Goal: Task Accomplishment & Management: Use online tool/utility

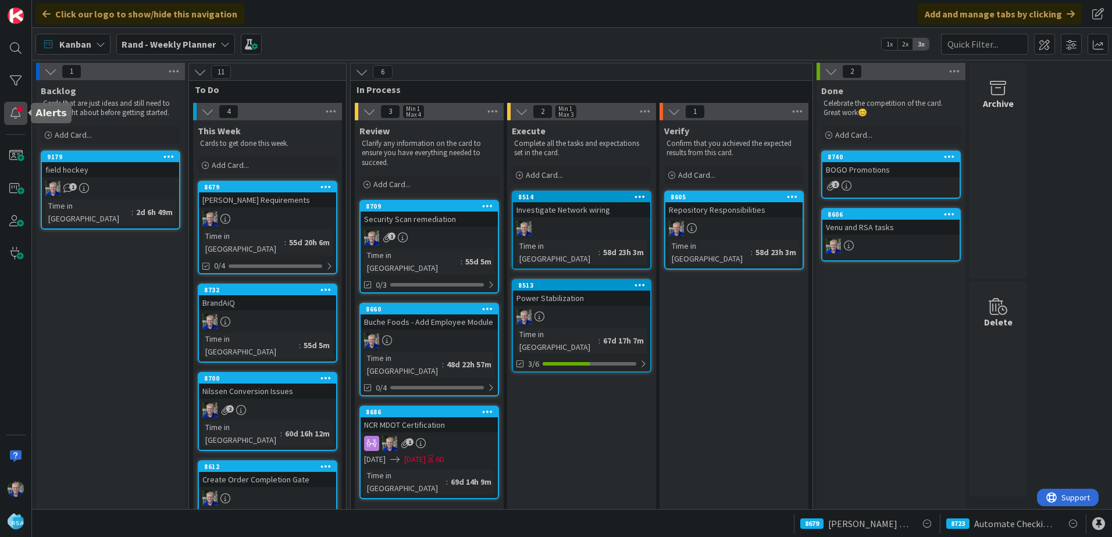
click at [6, 116] on div at bounding box center [15, 113] width 23 height 23
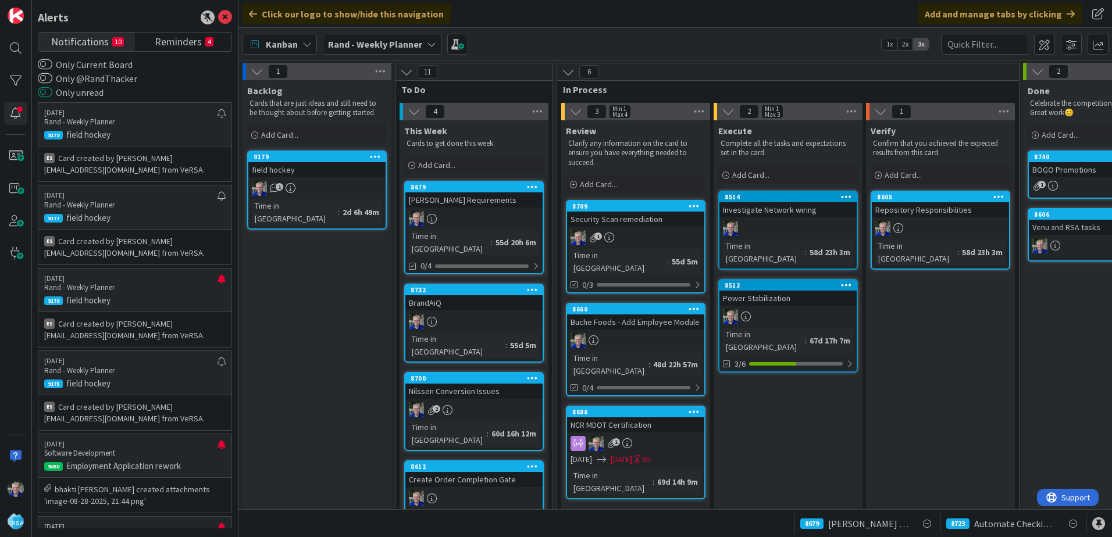
click at [48, 94] on button "Only unread" at bounding box center [45, 93] width 15 height 12
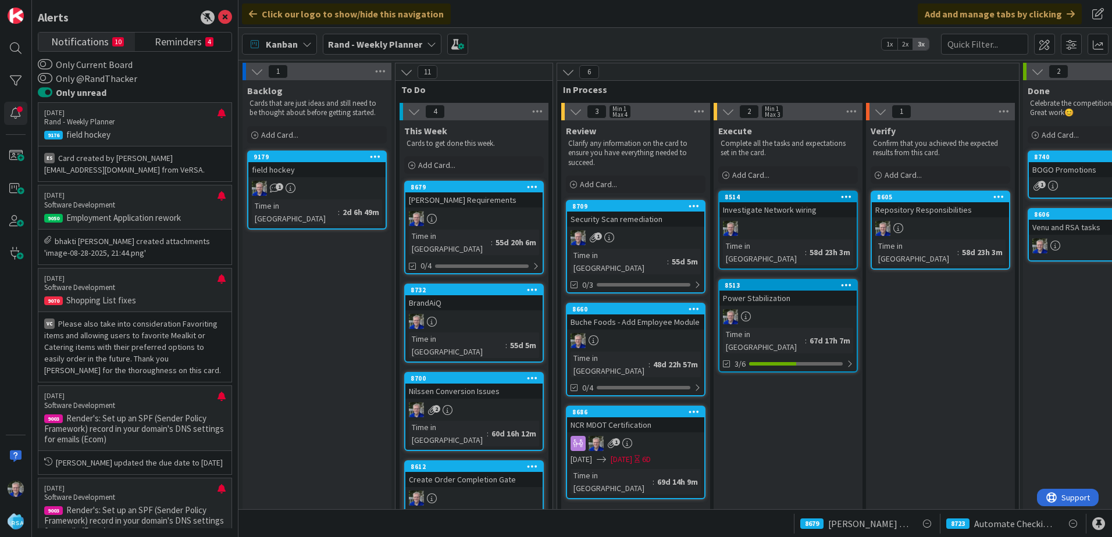
click at [48, 93] on button "Only unread" at bounding box center [45, 93] width 15 height 12
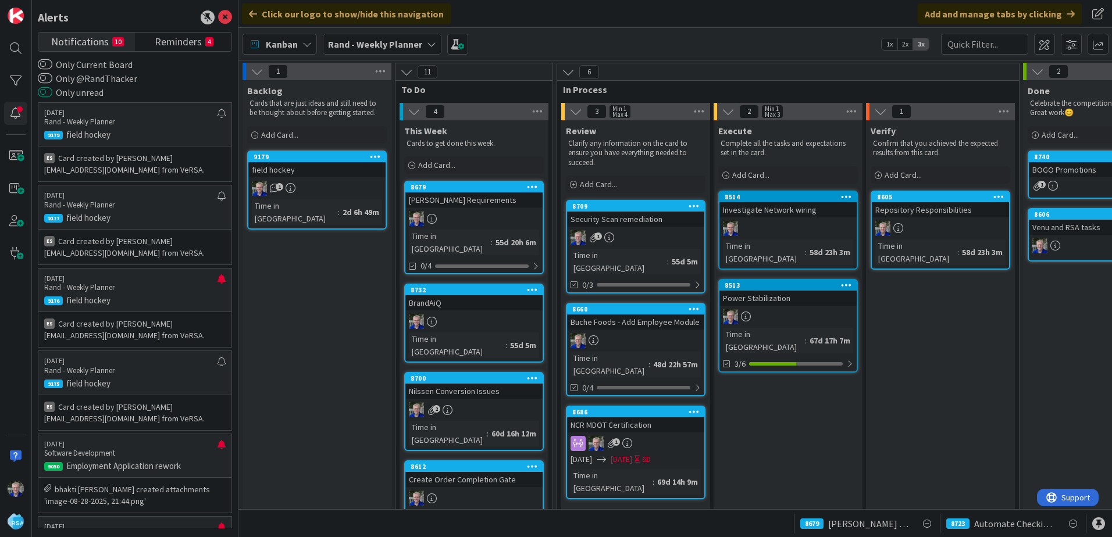
click at [49, 90] on button "Only unread" at bounding box center [45, 93] width 15 height 12
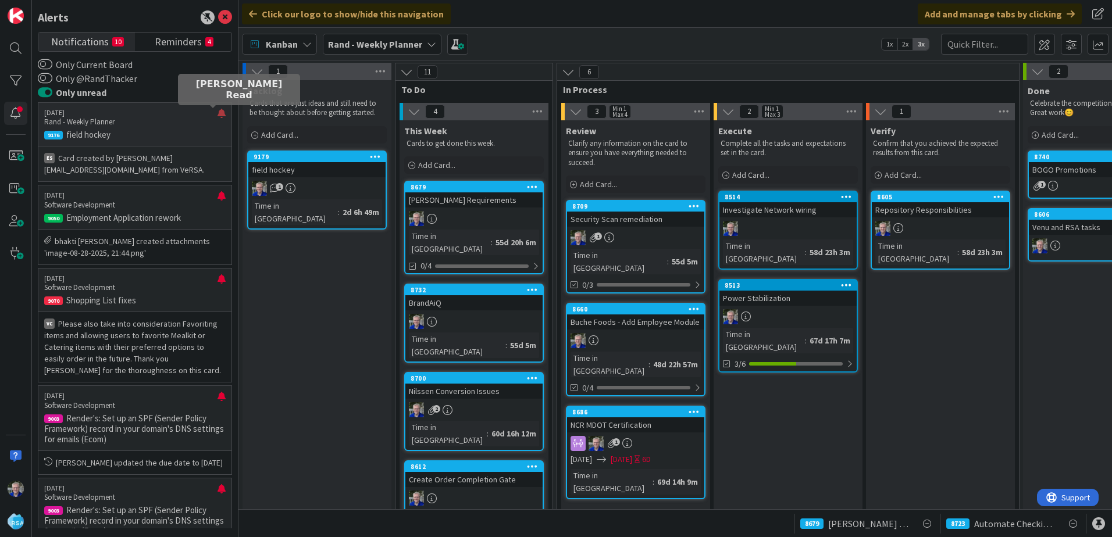
click at [217, 112] on div at bounding box center [221, 118] width 8 height 19
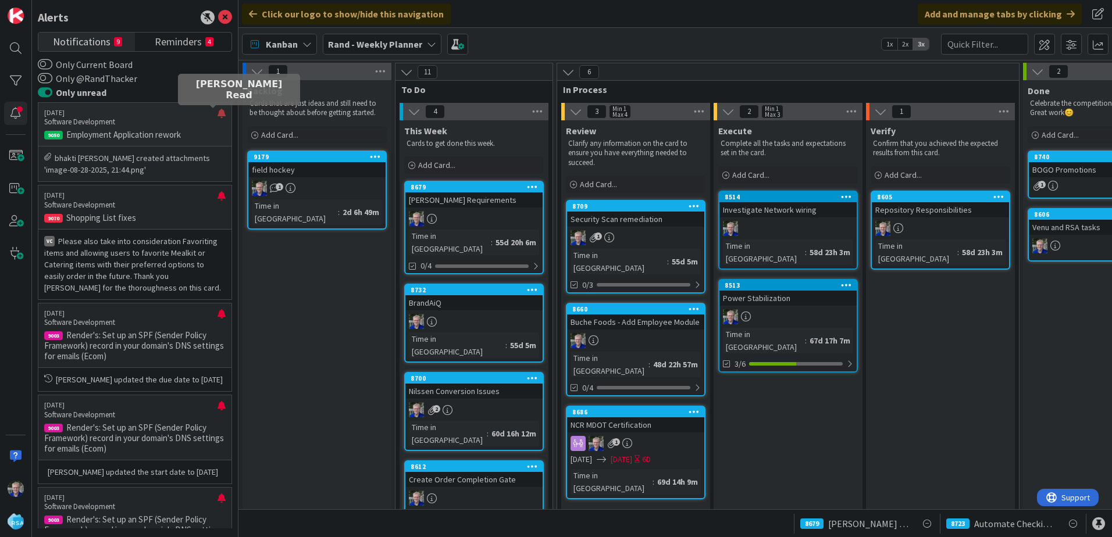
click at [217, 110] on div at bounding box center [221, 118] width 8 height 19
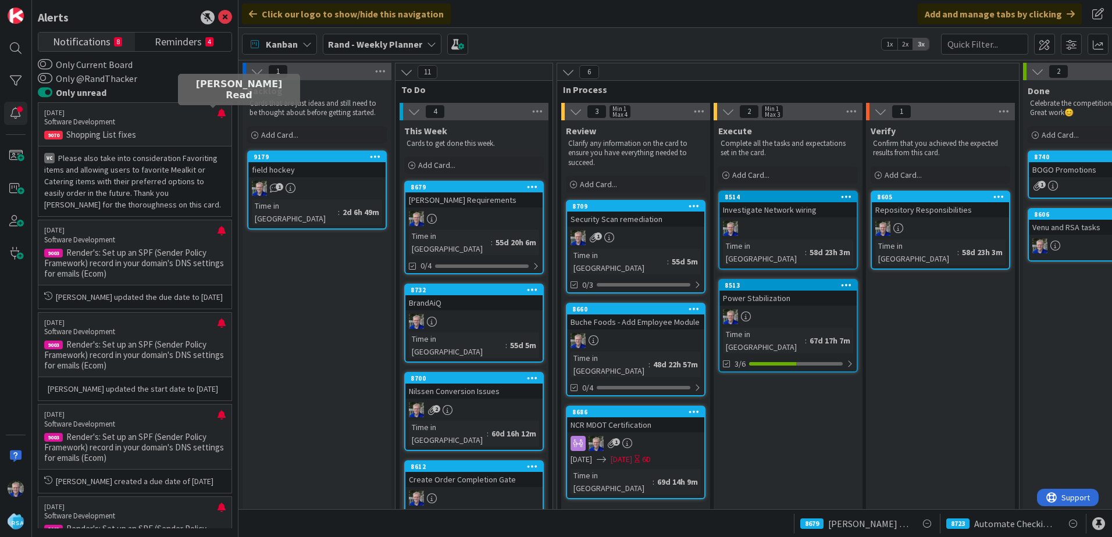
click at [217, 110] on div at bounding box center [221, 118] width 8 height 19
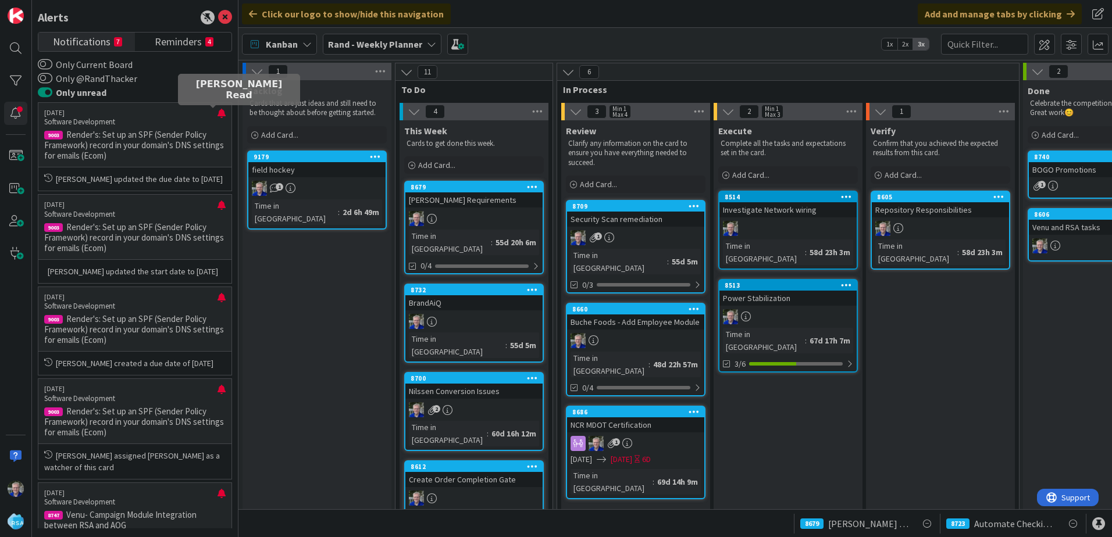
click at [217, 110] on div at bounding box center [221, 118] width 8 height 19
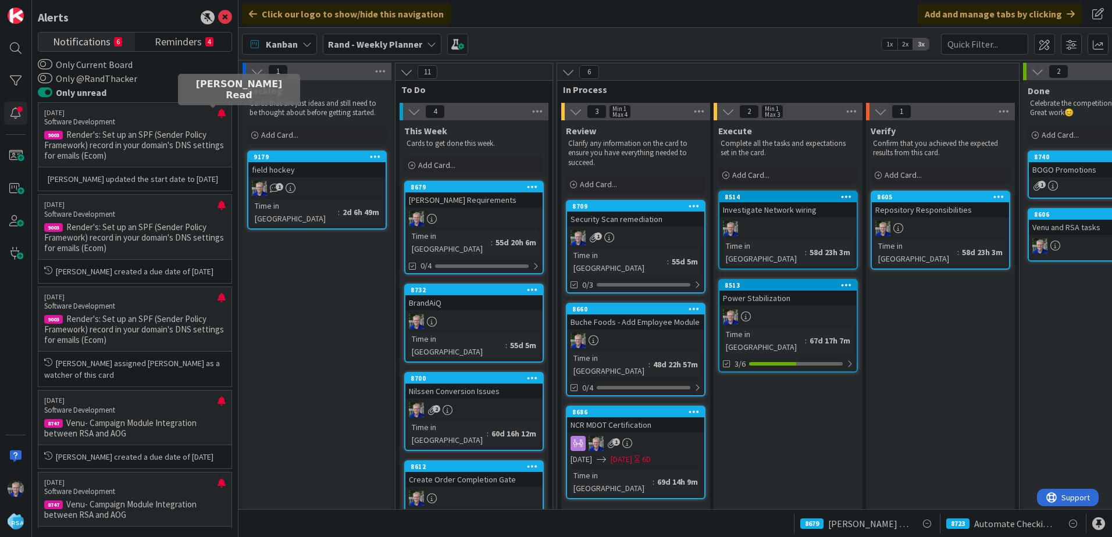
click at [217, 110] on div at bounding box center [221, 118] width 8 height 19
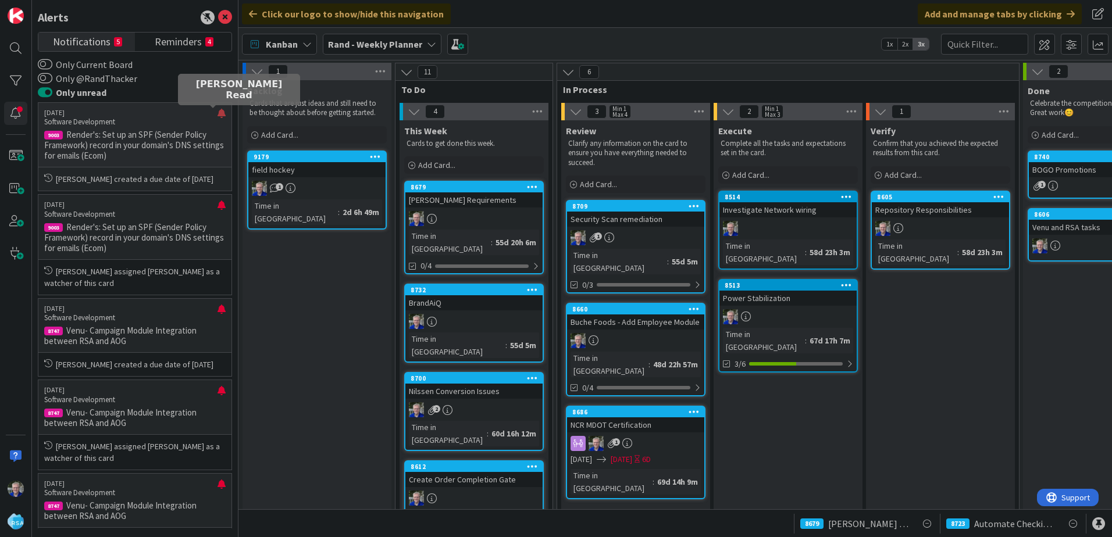
click at [217, 112] on div at bounding box center [221, 118] width 8 height 19
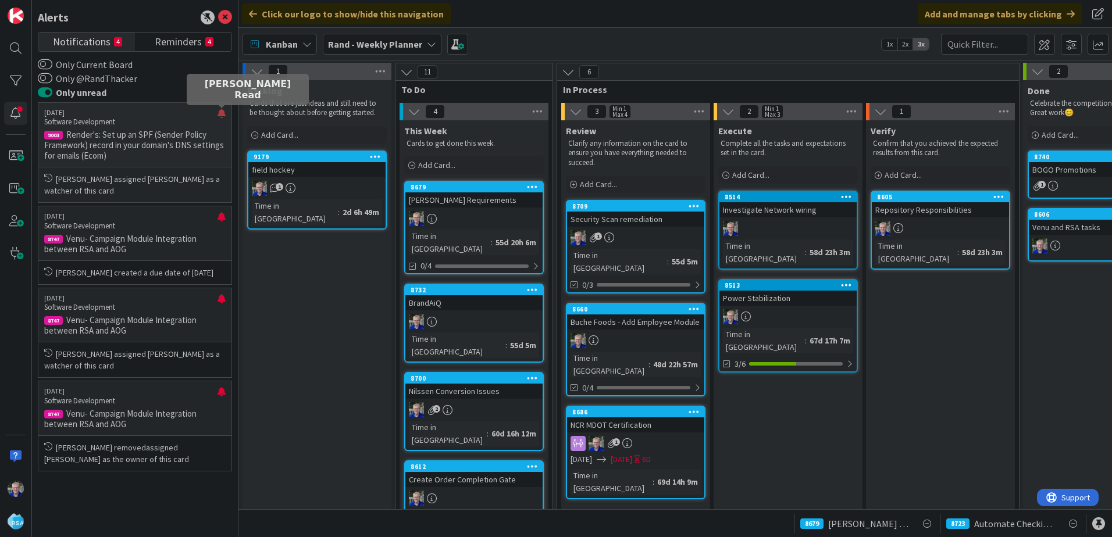
click at [223, 115] on div at bounding box center [221, 118] width 8 height 19
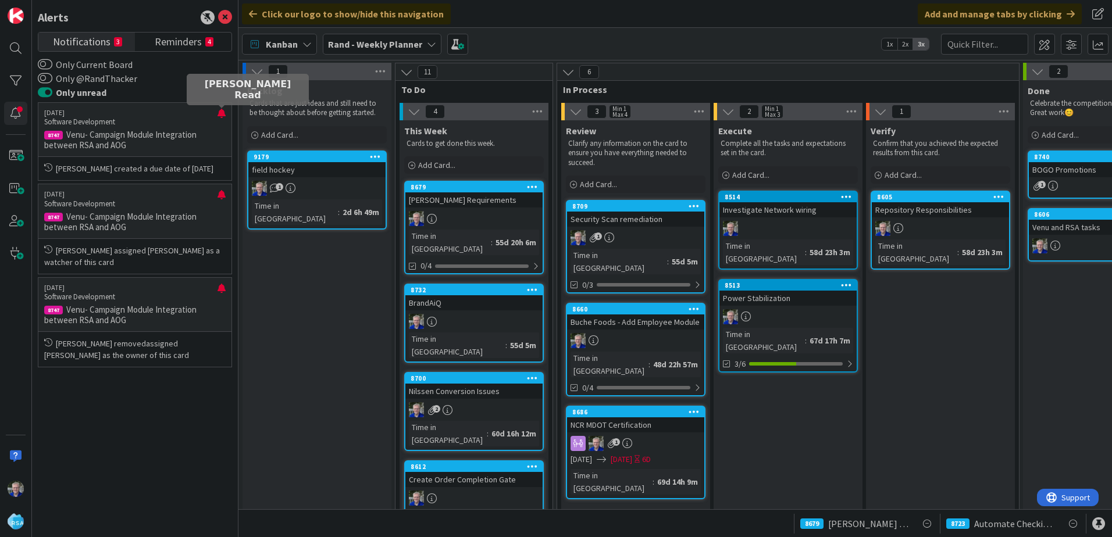
click at [223, 115] on div at bounding box center [221, 118] width 8 height 19
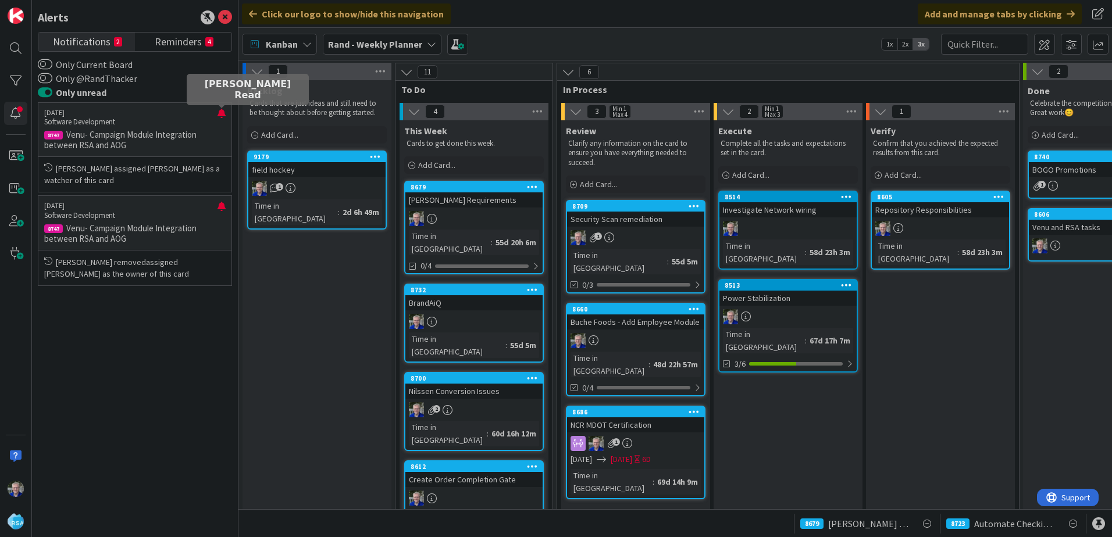
click at [223, 115] on div at bounding box center [221, 118] width 8 height 19
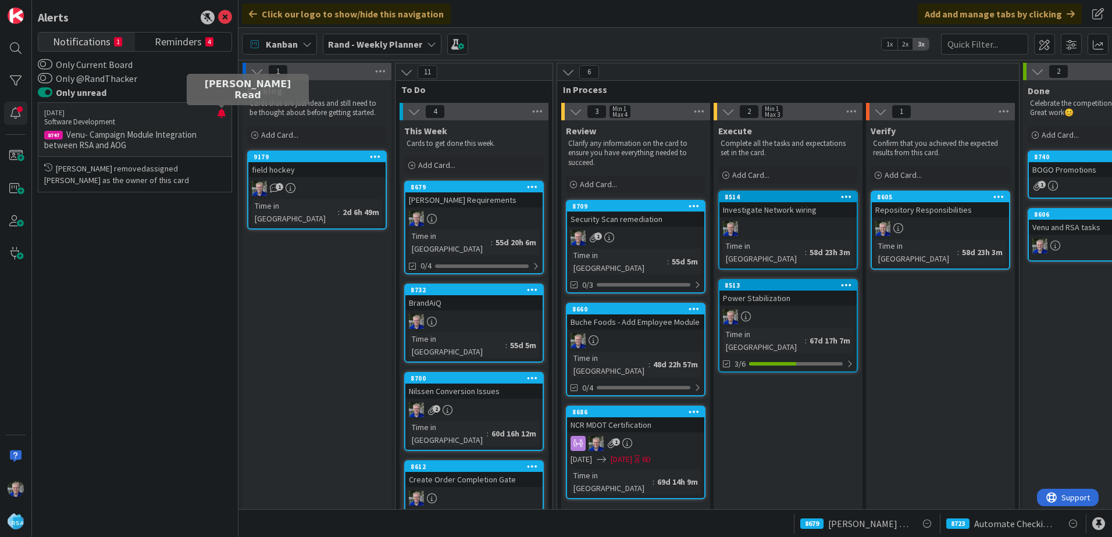
click at [223, 115] on div at bounding box center [221, 118] width 8 height 19
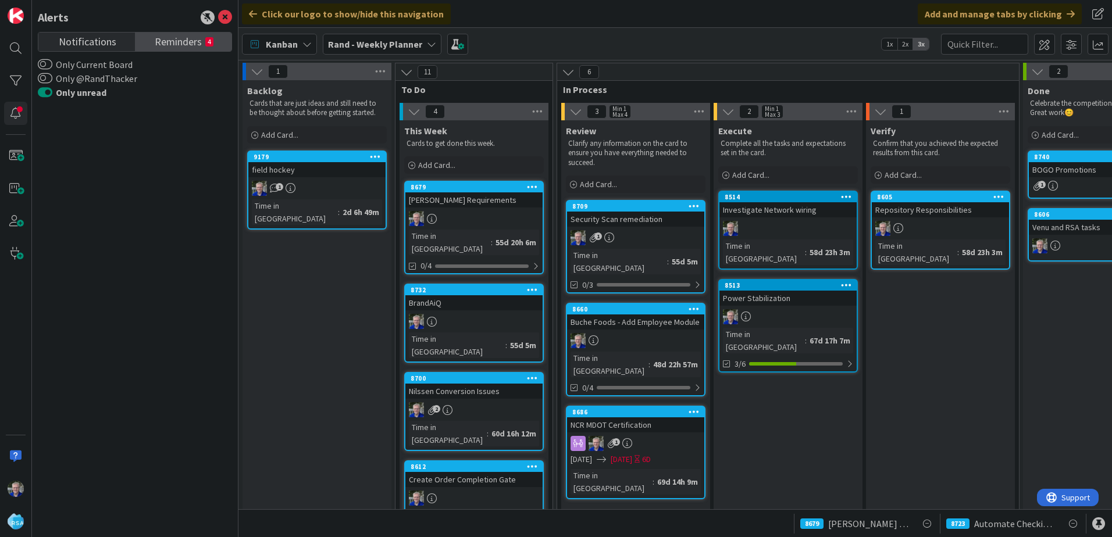
click at [164, 40] on span "Reminders" at bounding box center [178, 41] width 47 height 16
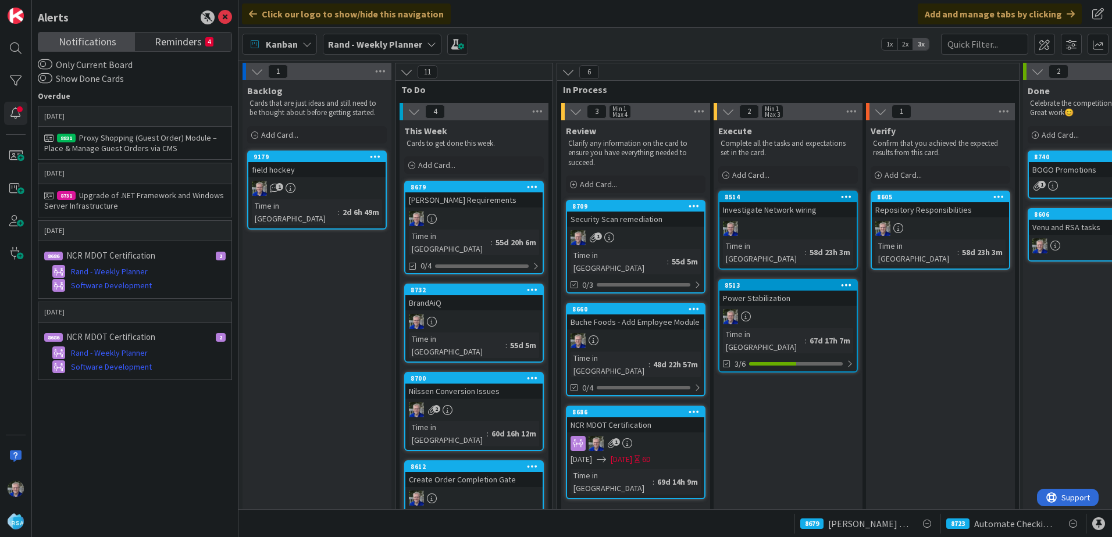
click at [64, 40] on span "Notifications" at bounding box center [88, 41] width 58 height 16
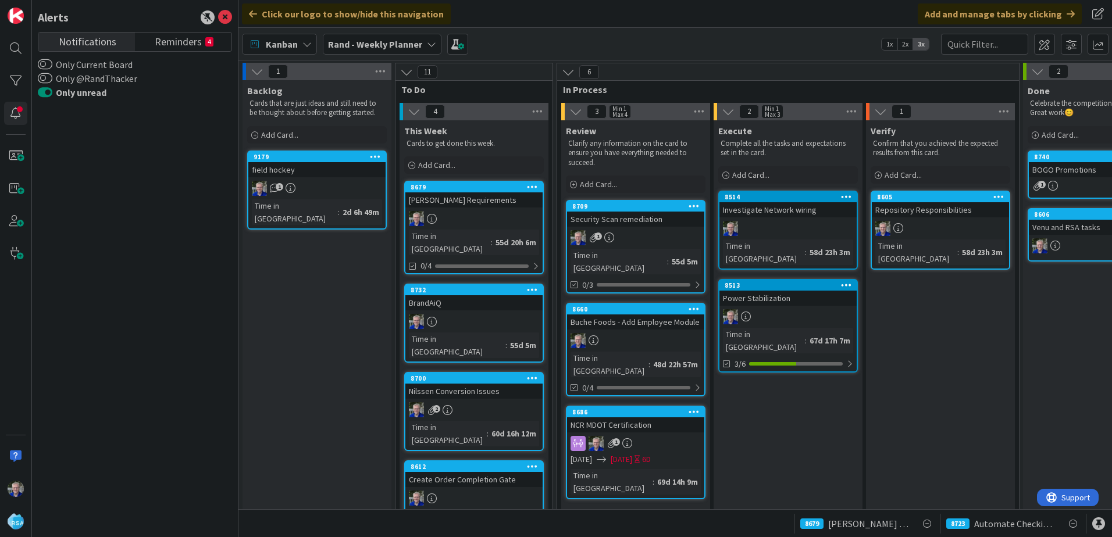
click at [40, 90] on button "Only unread" at bounding box center [45, 93] width 15 height 12
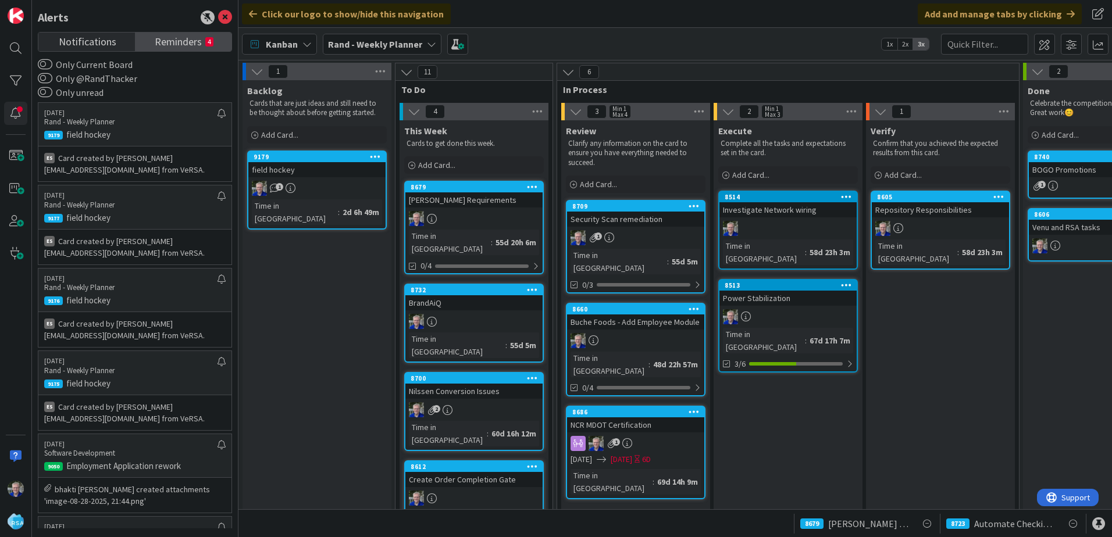
click at [166, 40] on span "Reminders" at bounding box center [178, 41] width 47 height 16
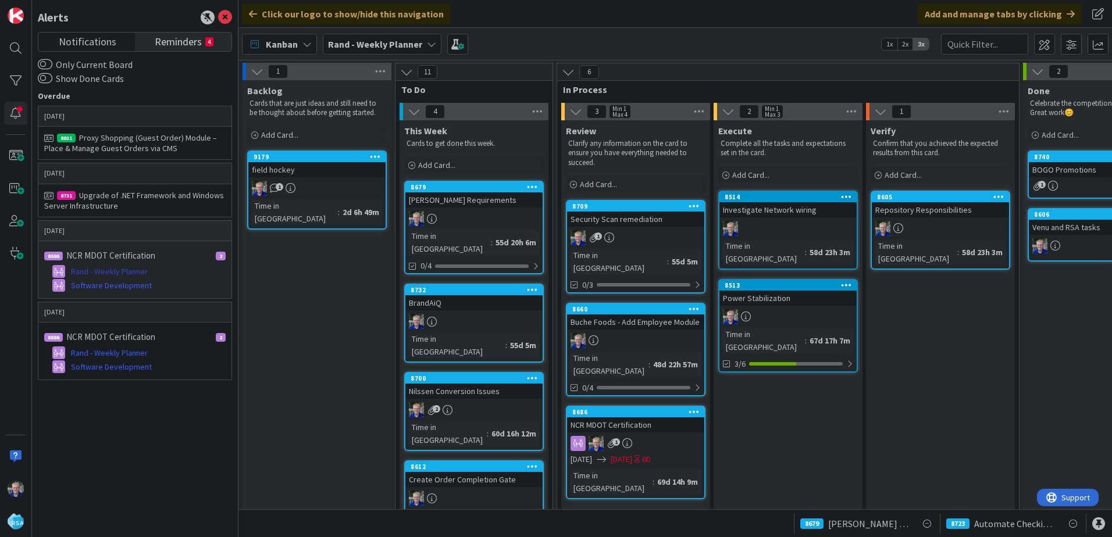
click at [179, 269] on link "Rand - Weekly Planner" at bounding box center [134, 272] width 181 height 14
drag, startPoint x: 170, startPoint y: 342, endPoint x: 167, endPoint y: 350, distance: 8.9
click at [167, 350] on div "8686 NCR MDOT Certification 2 Rand - Weekly Planner Software Development" at bounding box center [134, 351] width 193 height 57
drag, startPoint x: 167, startPoint y: 350, endPoint x: 155, endPoint y: 337, distance: 18.1
click at [155, 337] on h6 "8686 NCR MDOT Certification 2" at bounding box center [135, 337] width 188 height 17
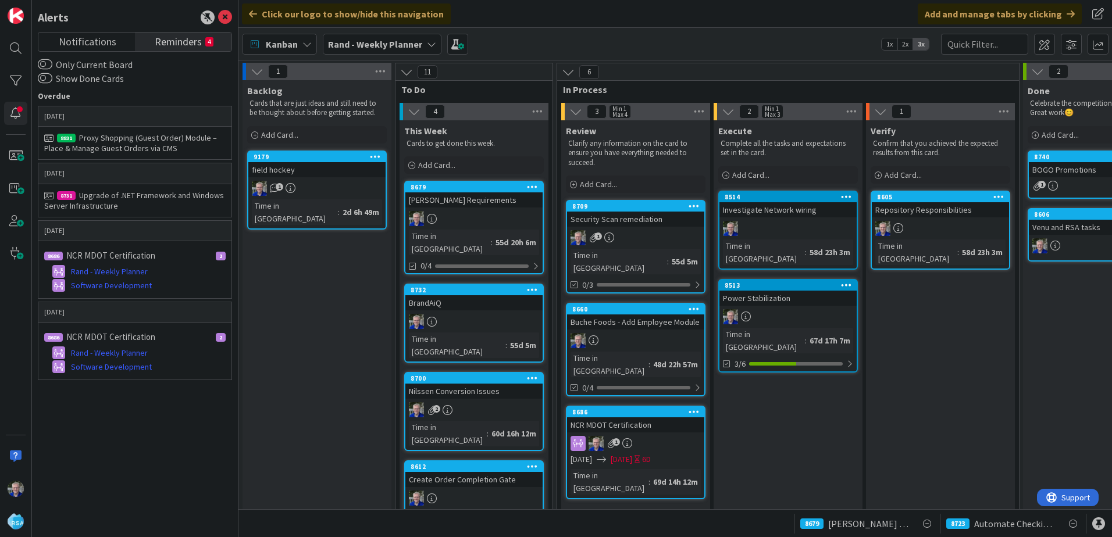
click at [210, 40] on small "4" at bounding box center [209, 41] width 8 height 9
click at [199, 147] on div "Proxy Shopping (Guest Order) Module – Place & Manage Guest Orders via CMS" at bounding box center [134, 143] width 181 height 21
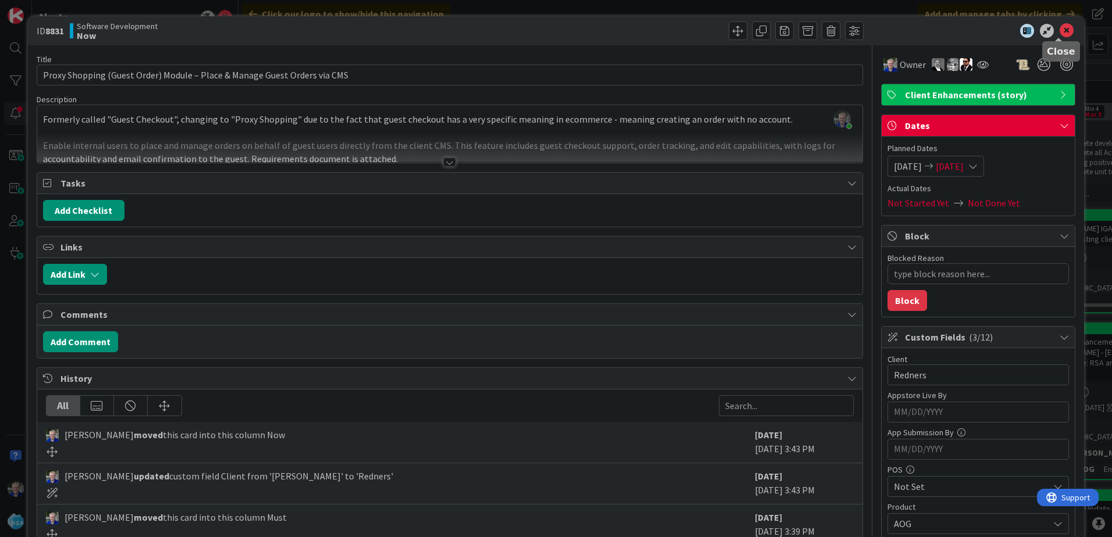
click at [1061, 27] on icon at bounding box center [1067, 31] width 14 height 14
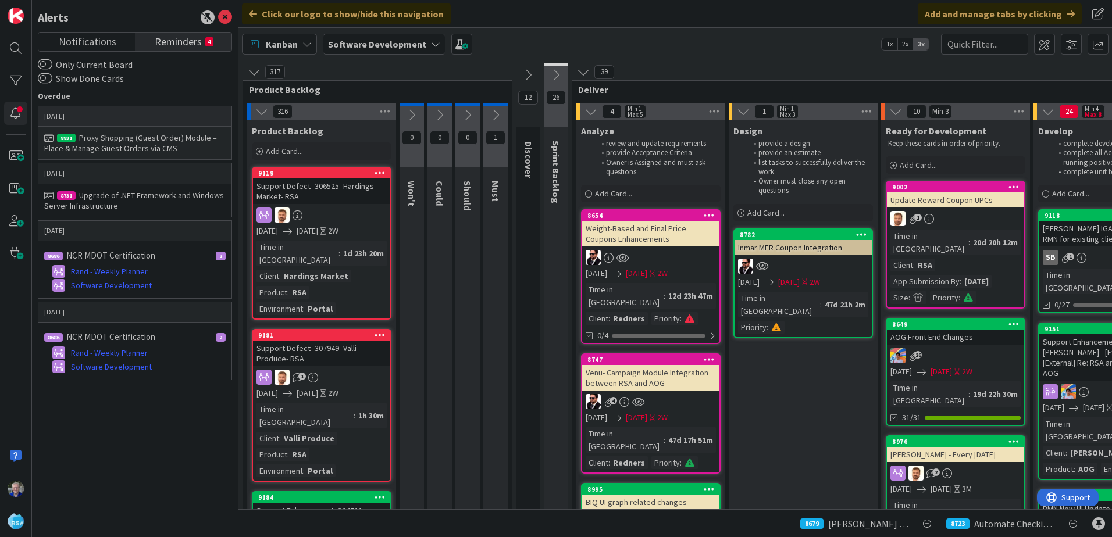
click at [167, 144] on div "Proxy Shopping (Guest Order) Module – Place & Manage Guest Orders via CMS" at bounding box center [134, 143] width 181 height 21
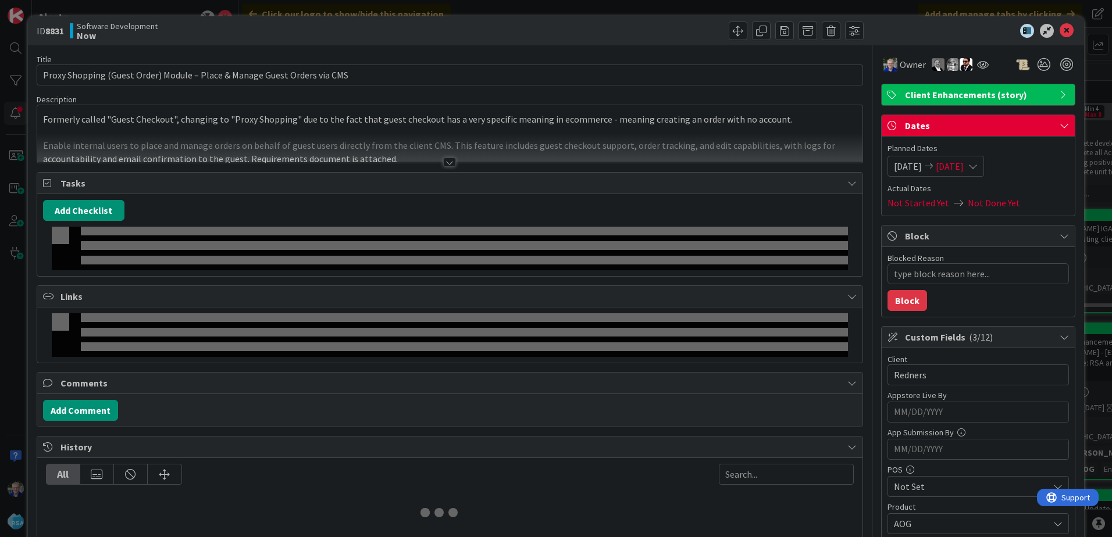
type textarea "x"
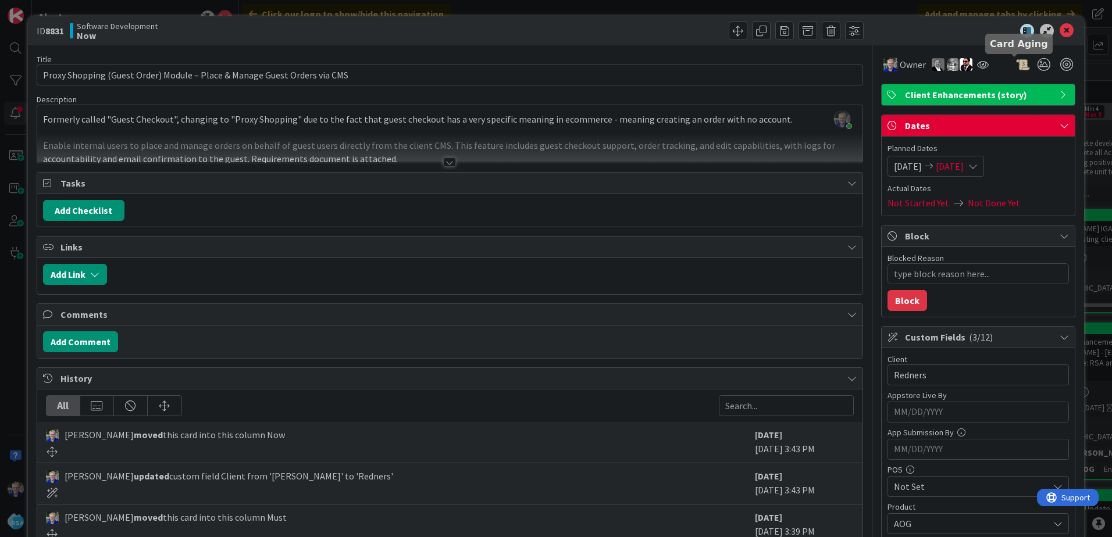
click at [1017, 67] on div at bounding box center [1023, 65] width 14 height 14
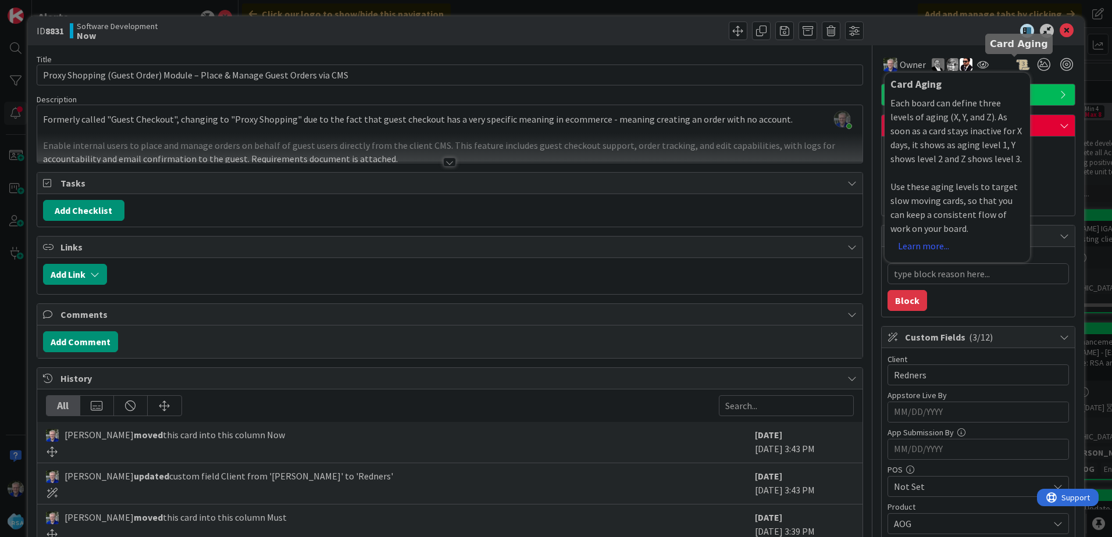
click at [1017, 67] on div at bounding box center [1023, 65] width 14 height 14
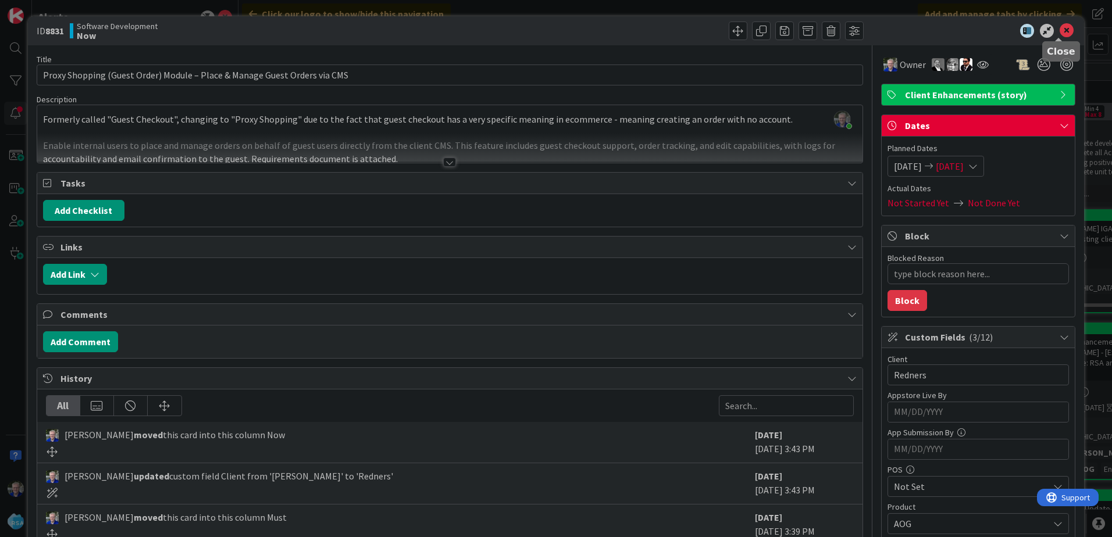
click at [1060, 30] on icon at bounding box center [1067, 31] width 14 height 14
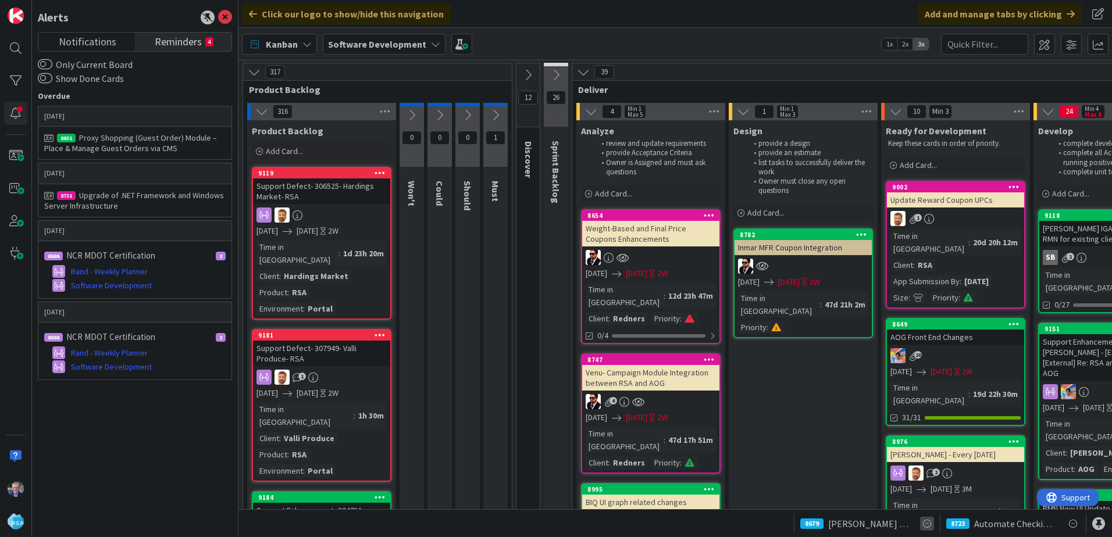
click at [925, 523] on icon at bounding box center [927, 524] width 14 height 14
click at [1071, 522] on icon at bounding box center [1073, 524] width 14 height 14
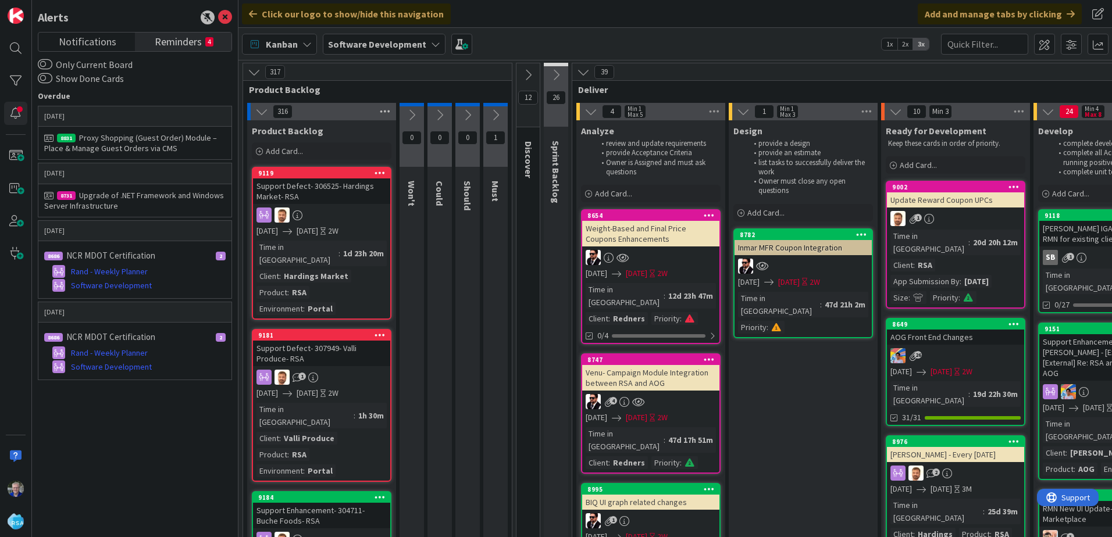
click at [382, 112] on icon at bounding box center [384, 111] width 15 height 17
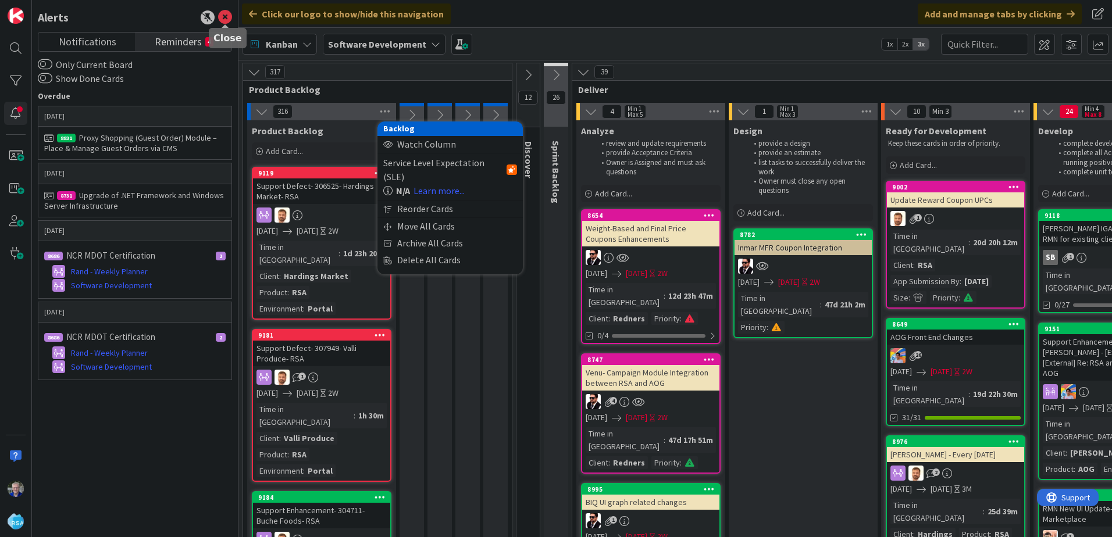
click at [224, 16] on icon at bounding box center [225, 17] width 14 height 14
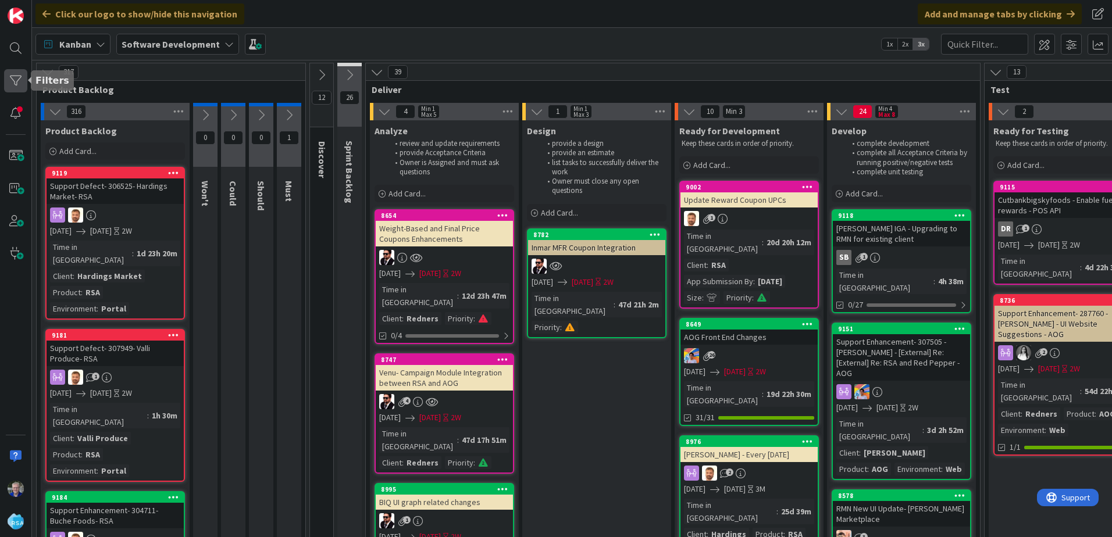
click at [14, 79] on div at bounding box center [15, 80] width 23 height 23
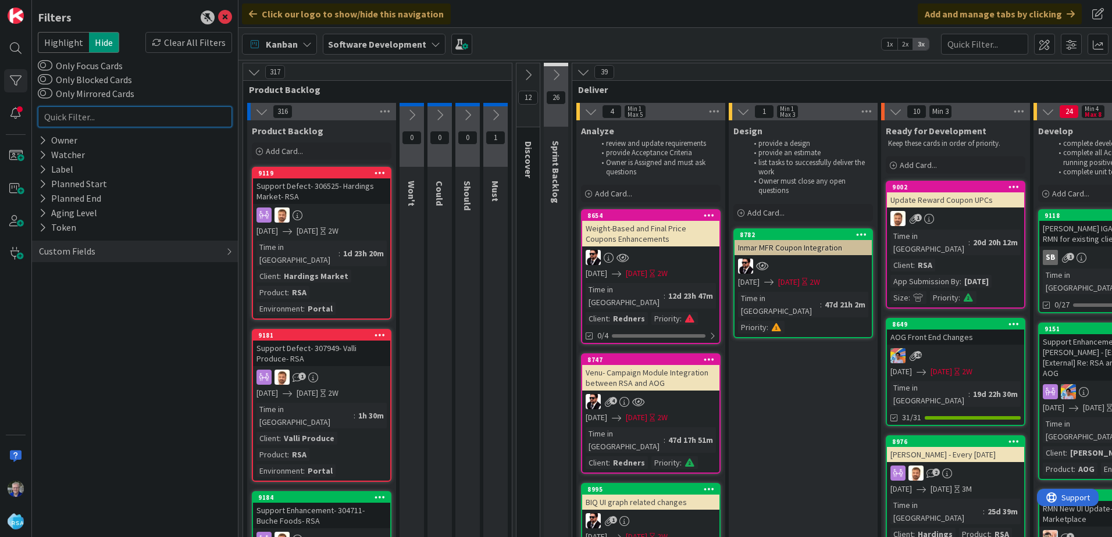
click at [83, 118] on input "text" at bounding box center [135, 116] width 194 height 21
type input "[PERSON_NAME]"
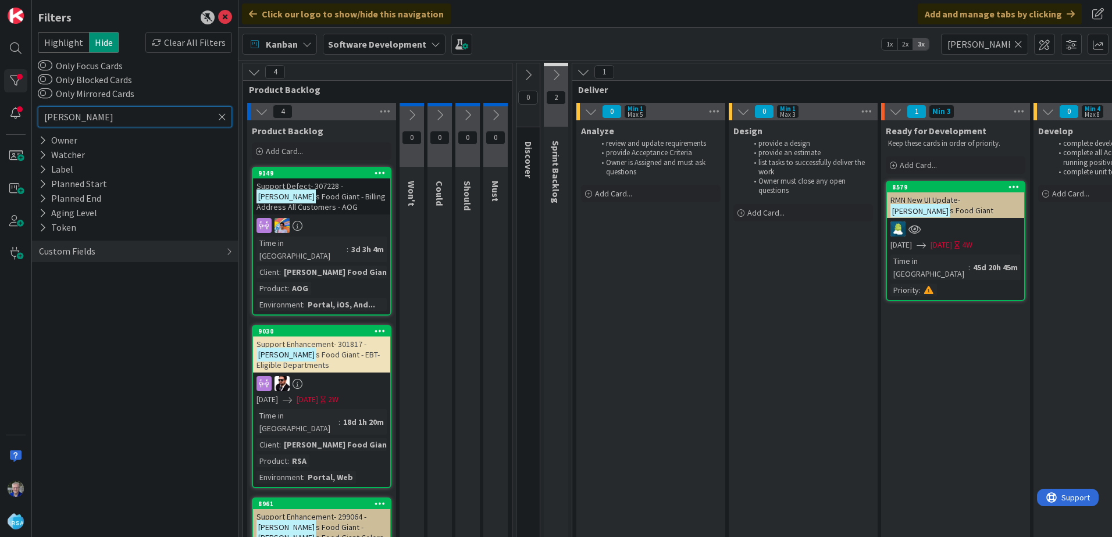
type input "[PERSON_NAME]"
click at [554, 74] on icon at bounding box center [556, 75] width 13 height 13
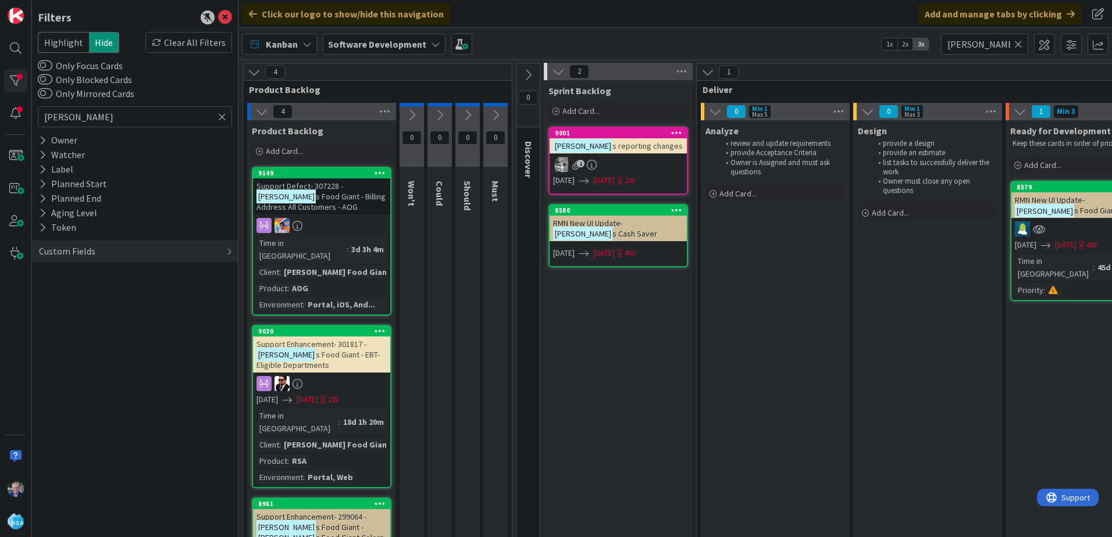
click at [612, 147] on span "s reporting changes" at bounding box center [647, 146] width 70 height 10
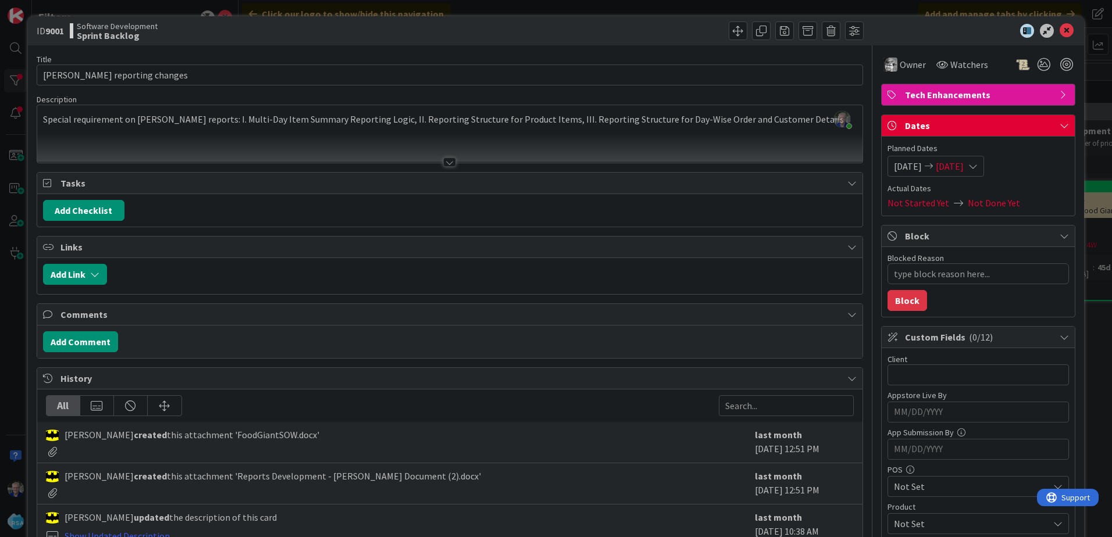
click at [465, 135] on div at bounding box center [449, 148] width 825 height 30
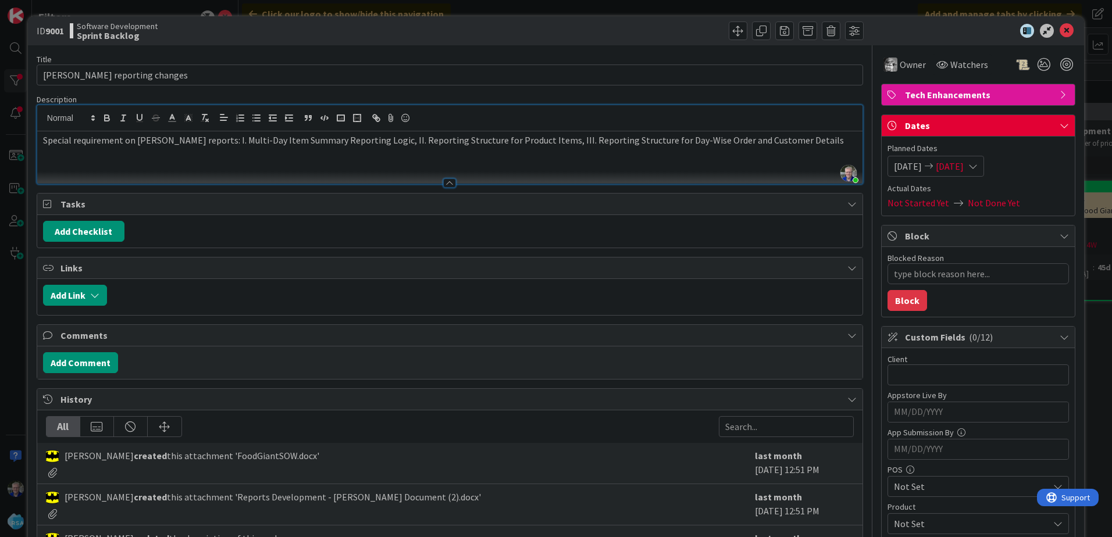
click at [434, 144] on p "Special requirement on [PERSON_NAME] reports: I. Multi-Day Item Summary Reporti…" at bounding box center [450, 140] width 814 height 13
click at [199, 144] on p "Special requirement on [PERSON_NAME] reports: I. Multi-Day Item Summary Reporti…" at bounding box center [450, 140] width 814 height 13
click at [201, 141] on p "Special requirement on [PERSON_NAME] reports: I. Multi-Day Item Summary Reporti…" at bounding box center [450, 140] width 814 height 13
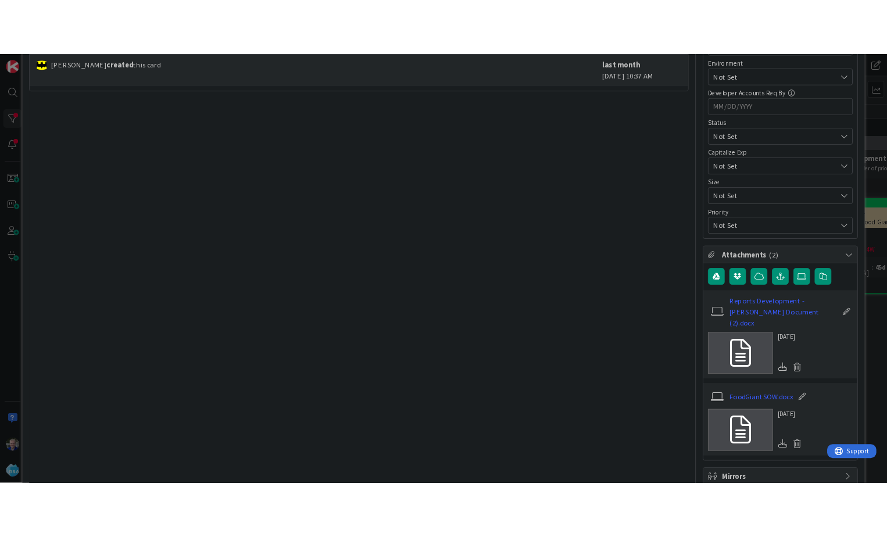
scroll to position [582, 0]
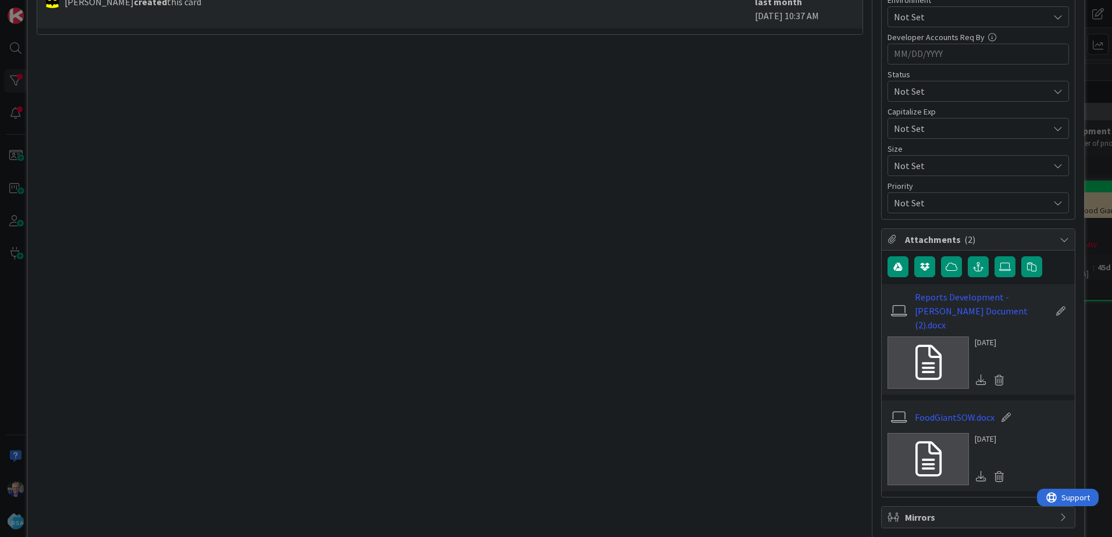
click at [915, 345] on icon at bounding box center [928, 362] width 26 height 35
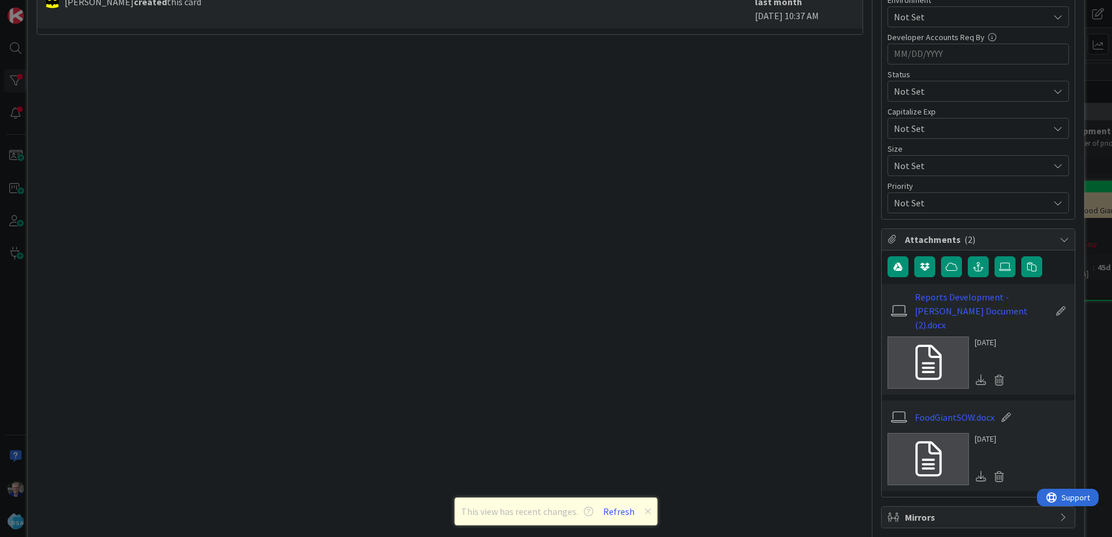
type textarea "x"
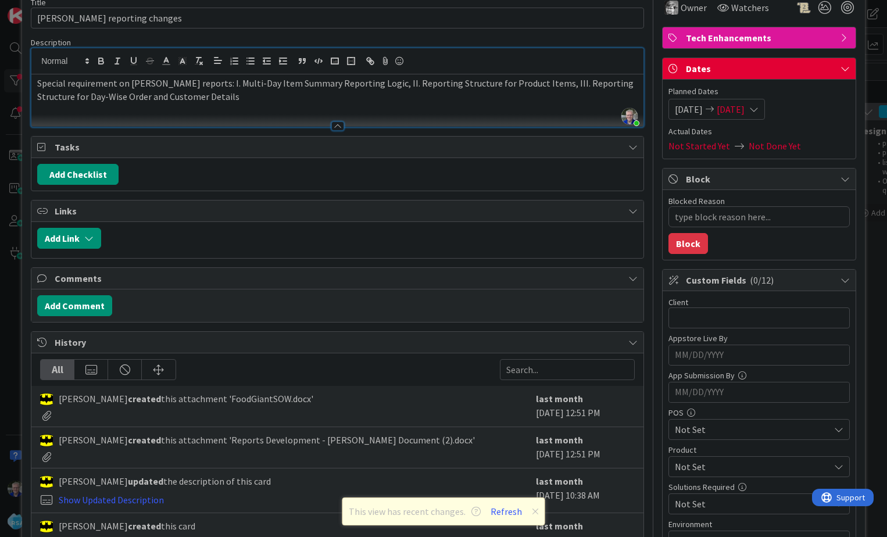
scroll to position [0, 0]
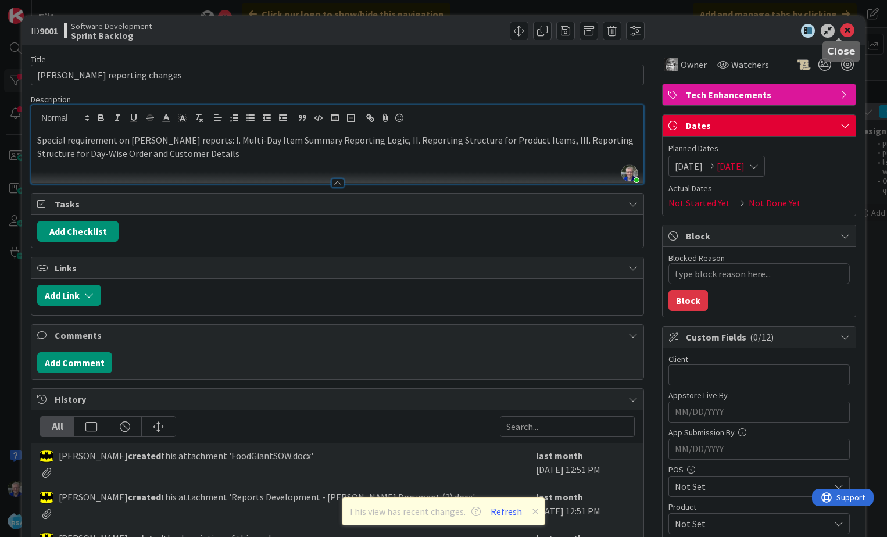
click at [841, 30] on icon at bounding box center [848, 31] width 14 height 14
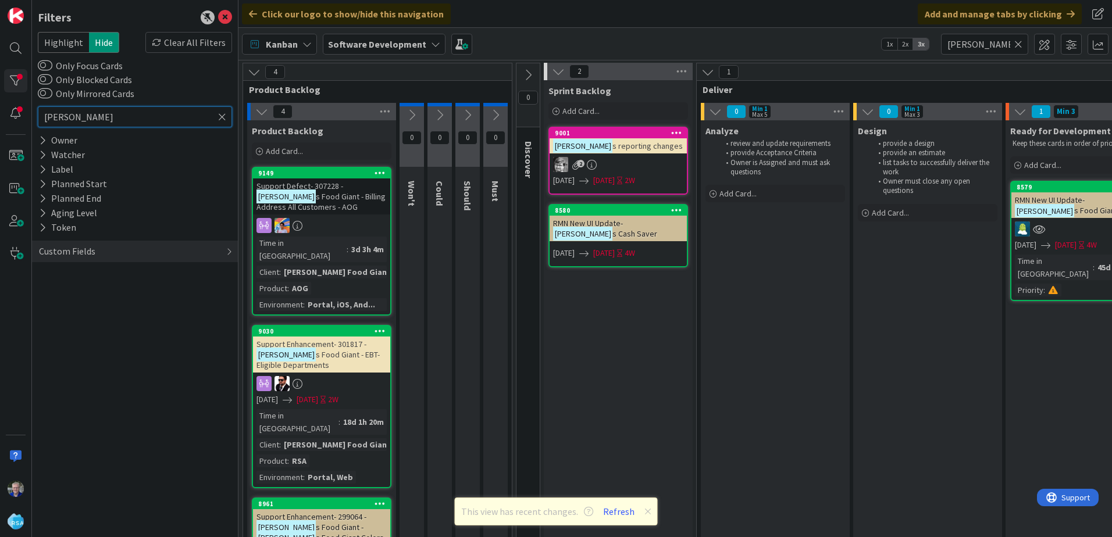
drag, startPoint x: 83, startPoint y: 119, endPoint x: 30, endPoint y: 113, distance: 53.2
click at [30, 113] on div "Filters Highlight Hide Clear All Filters Only Focus Cards Only Blocked Cards On…" at bounding box center [119, 268] width 238 height 537
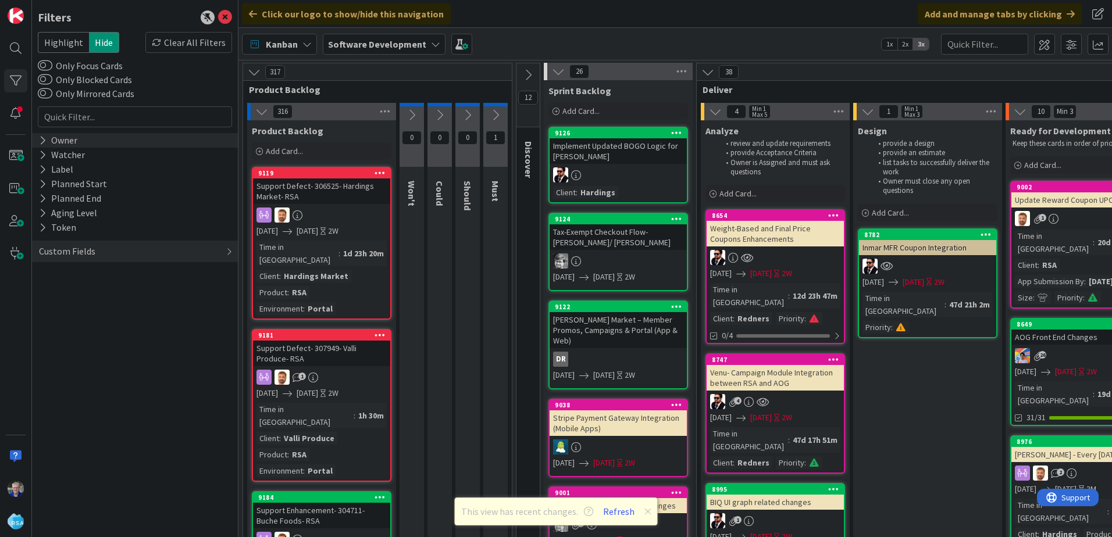
click at [43, 137] on icon at bounding box center [43, 140] width 8 height 10
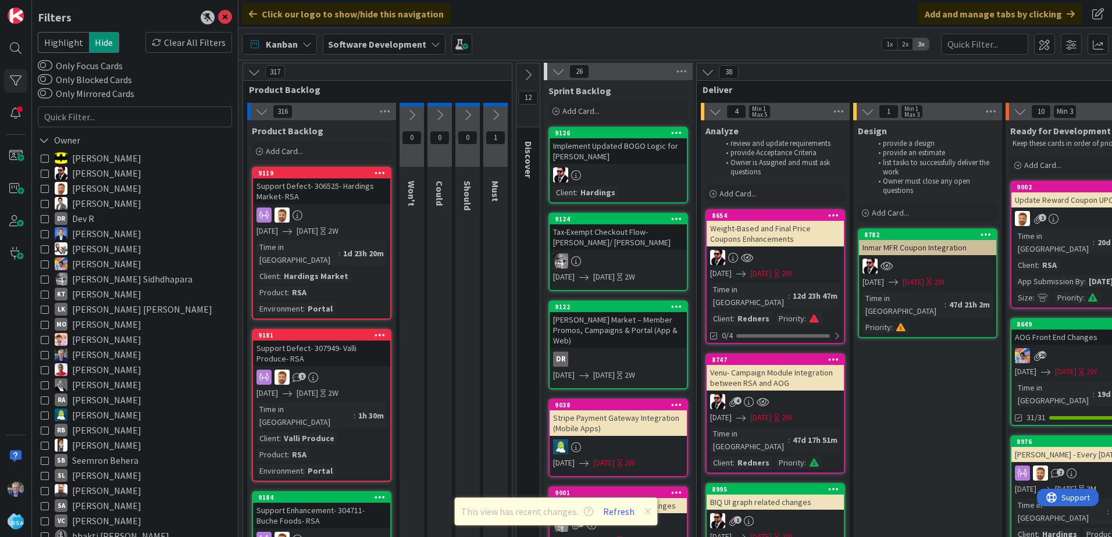
click at [44, 263] on icon at bounding box center [45, 264] width 8 height 8
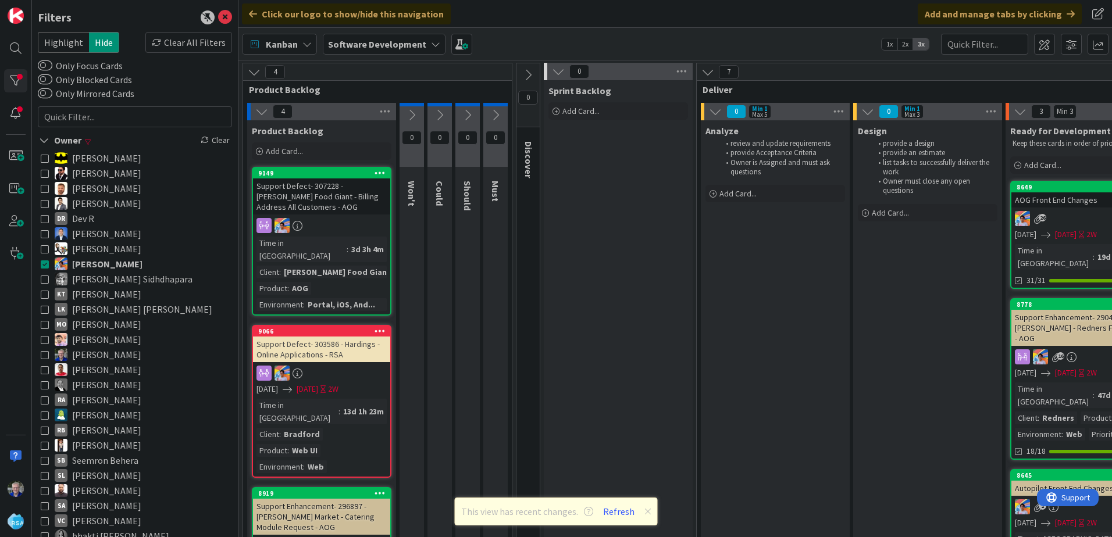
click at [44, 177] on icon at bounding box center [45, 173] width 8 height 8
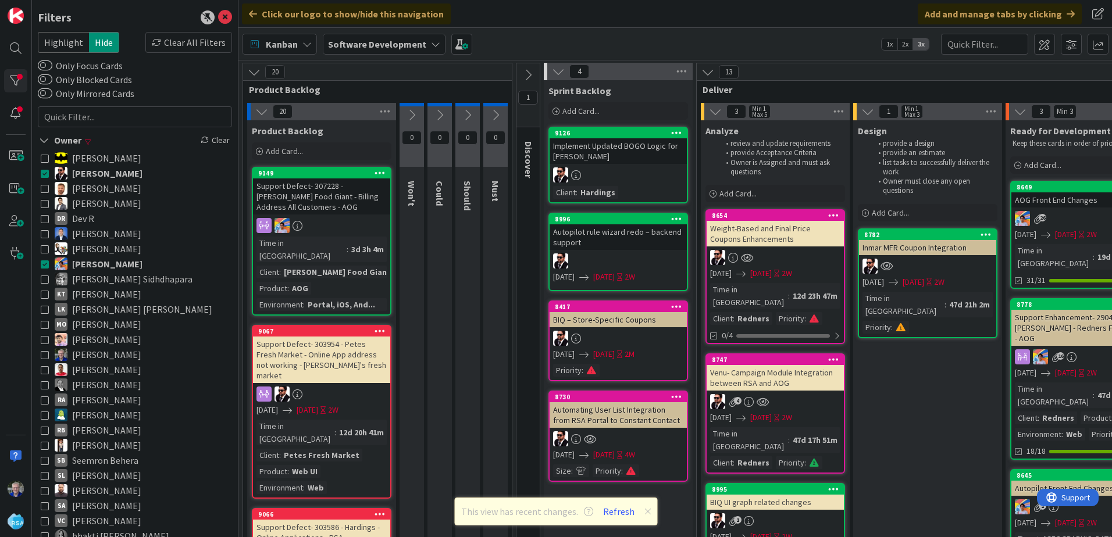
click at [43, 262] on icon at bounding box center [45, 264] width 8 height 8
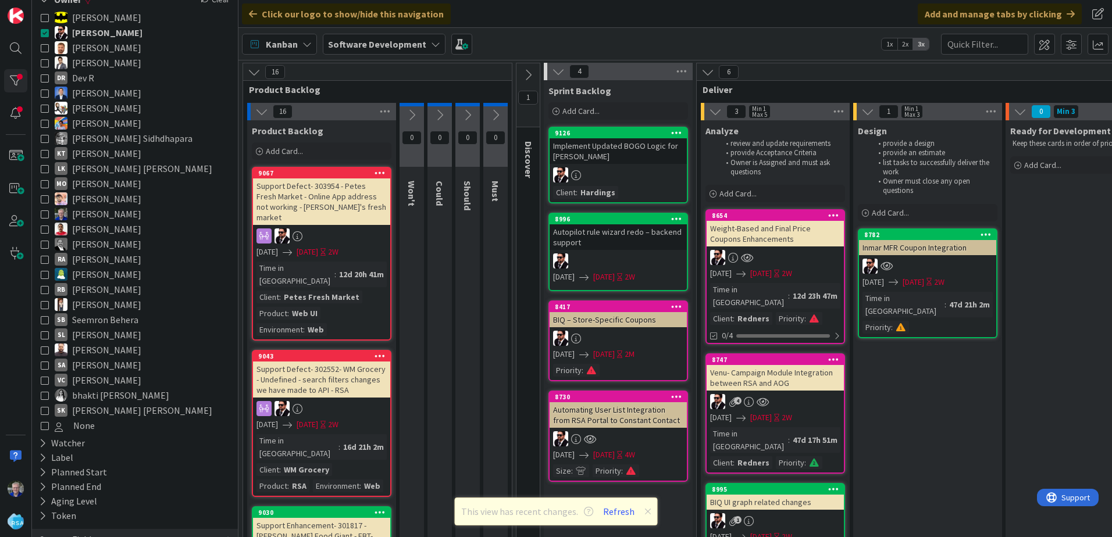
scroll to position [169, 0]
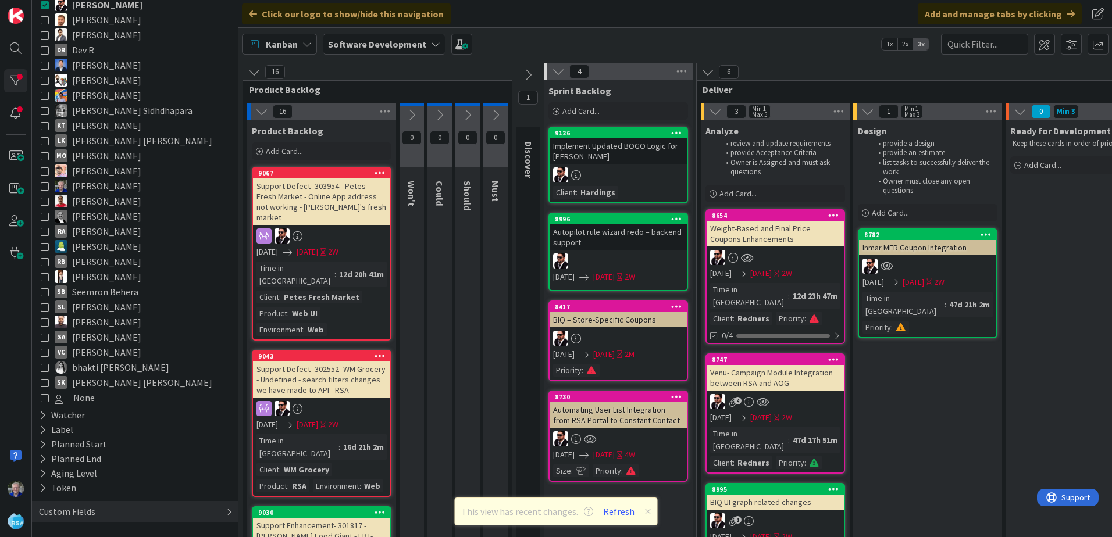
click at [43, 322] on icon at bounding box center [45, 322] width 8 height 8
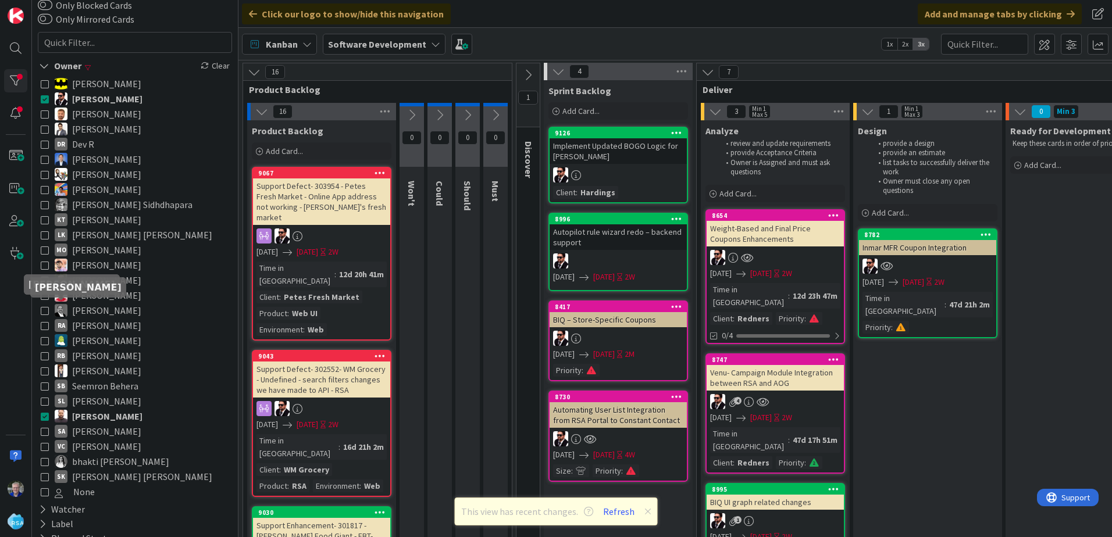
scroll to position [0, 0]
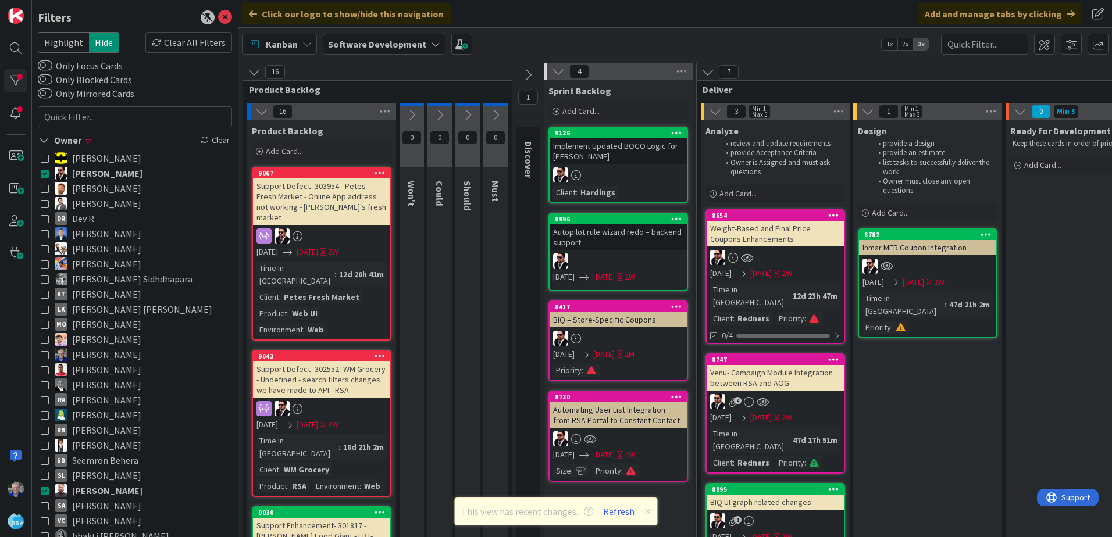
click at [43, 173] on icon at bounding box center [45, 173] width 8 height 8
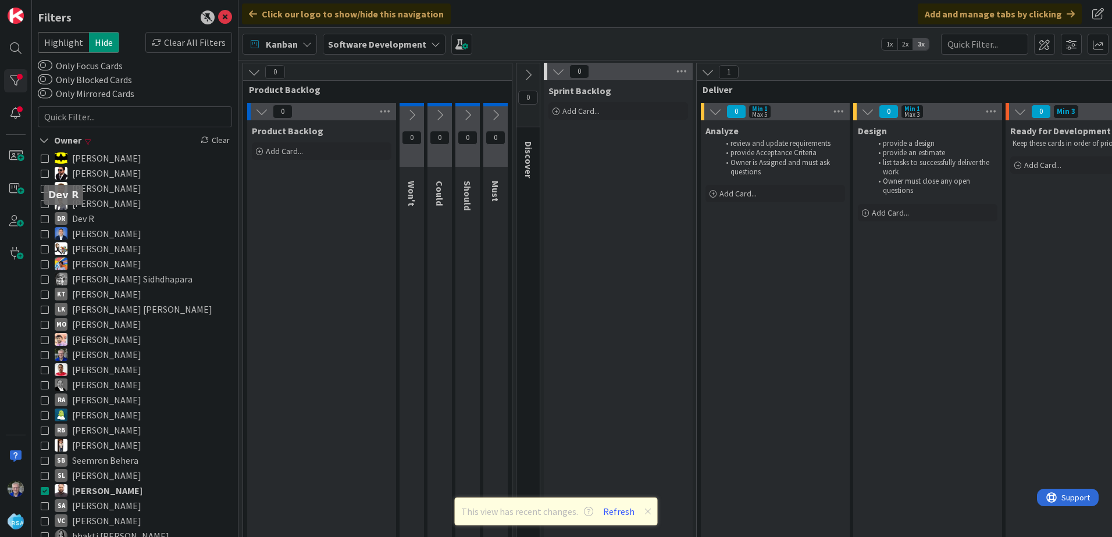
scroll to position [58, 0]
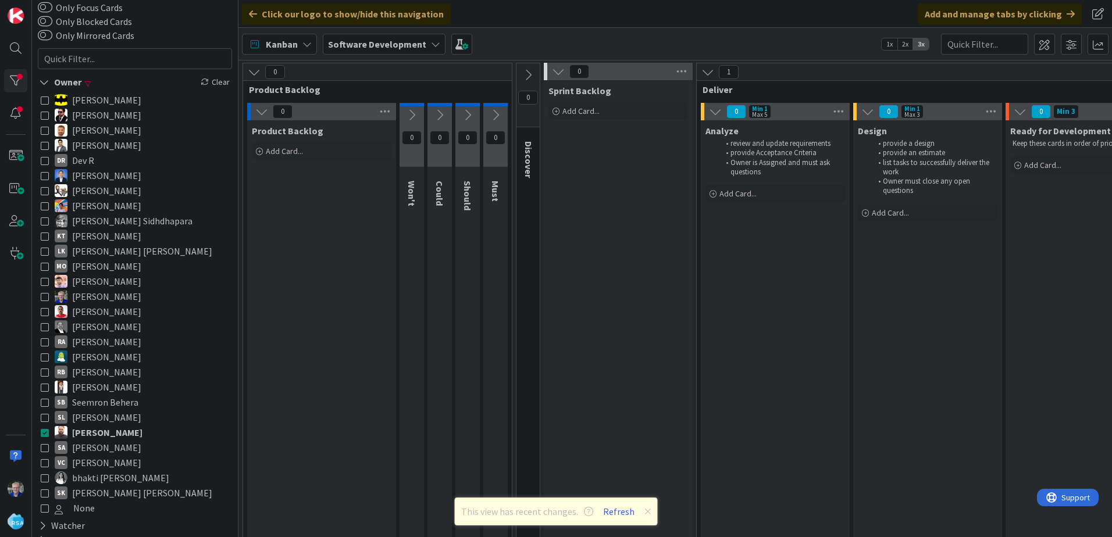
click at [43, 430] on icon at bounding box center [45, 433] width 8 height 8
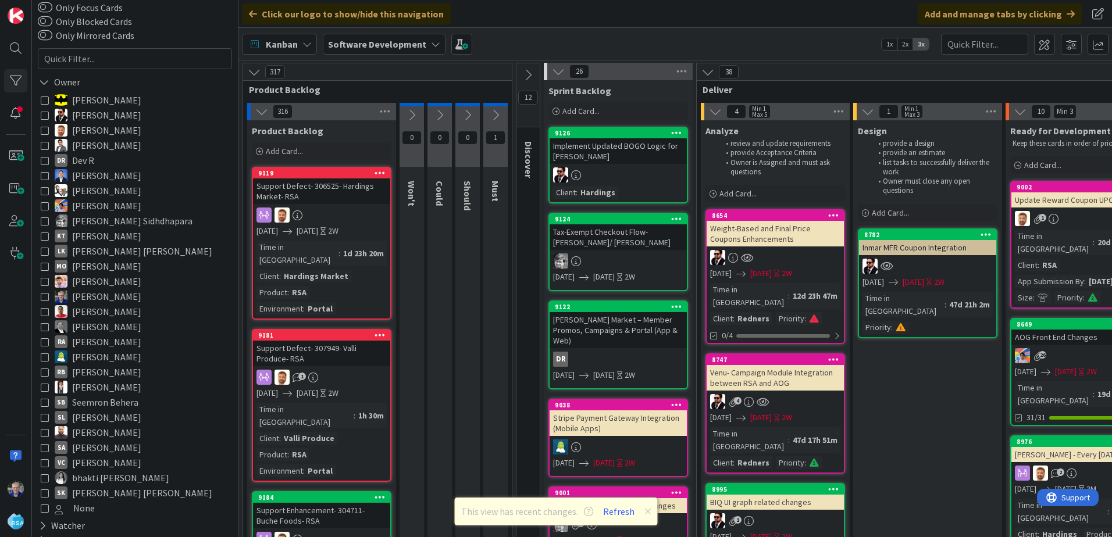
click at [44, 354] on icon at bounding box center [45, 357] width 8 height 8
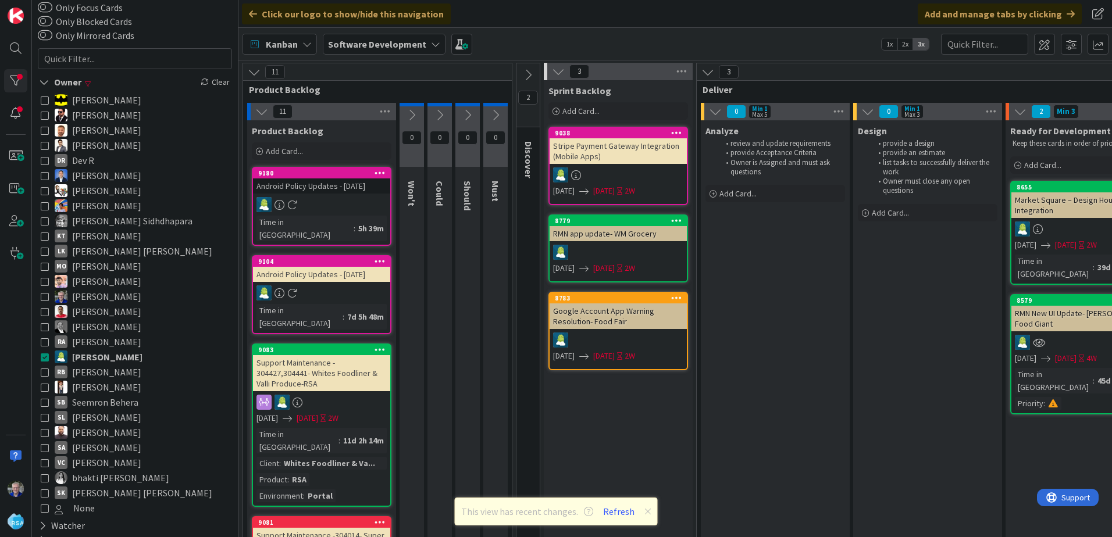
click at [527, 77] on icon at bounding box center [528, 75] width 13 height 13
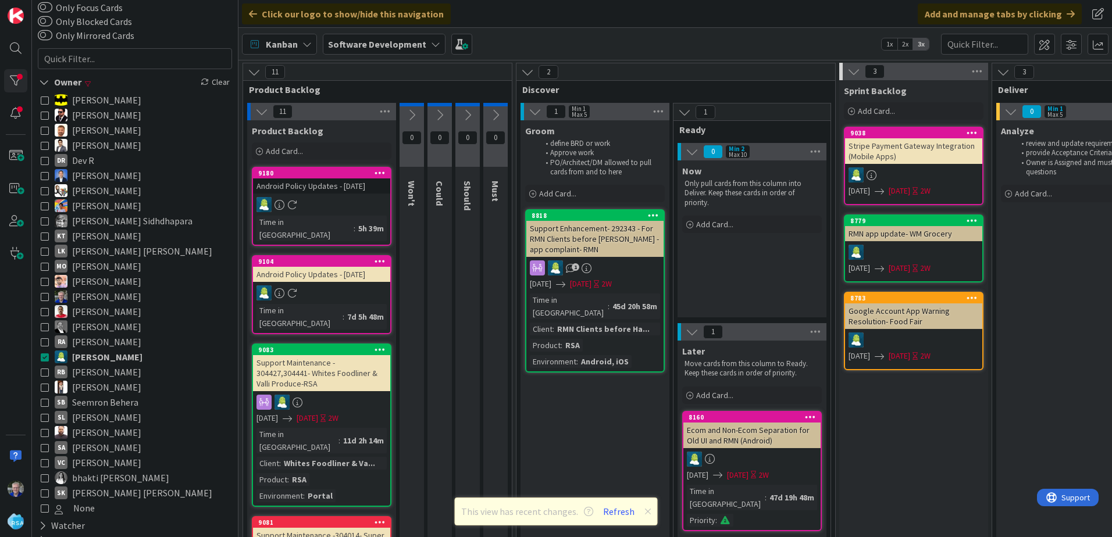
click at [293, 47] on span "Kanban" at bounding box center [282, 44] width 32 height 14
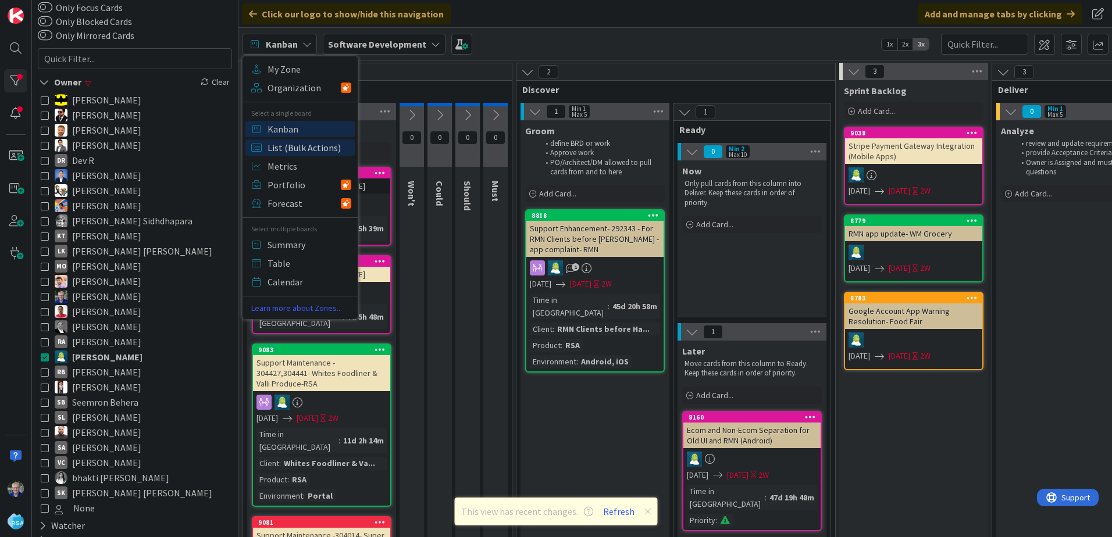
click at [285, 146] on span "List (Bulk Actions)" at bounding box center [310, 147] width 84 height 17
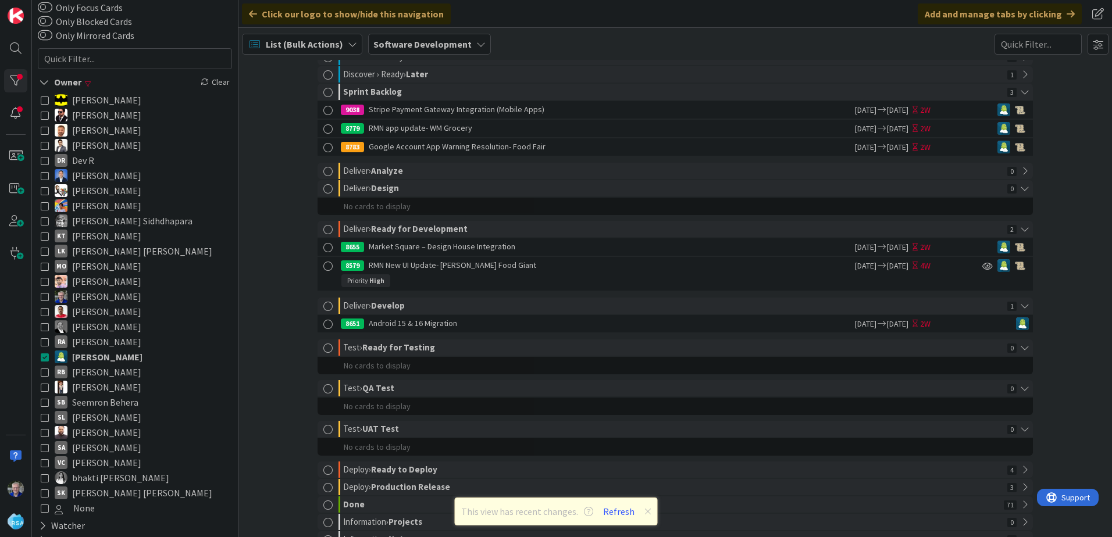
scroll to position [206, 0]
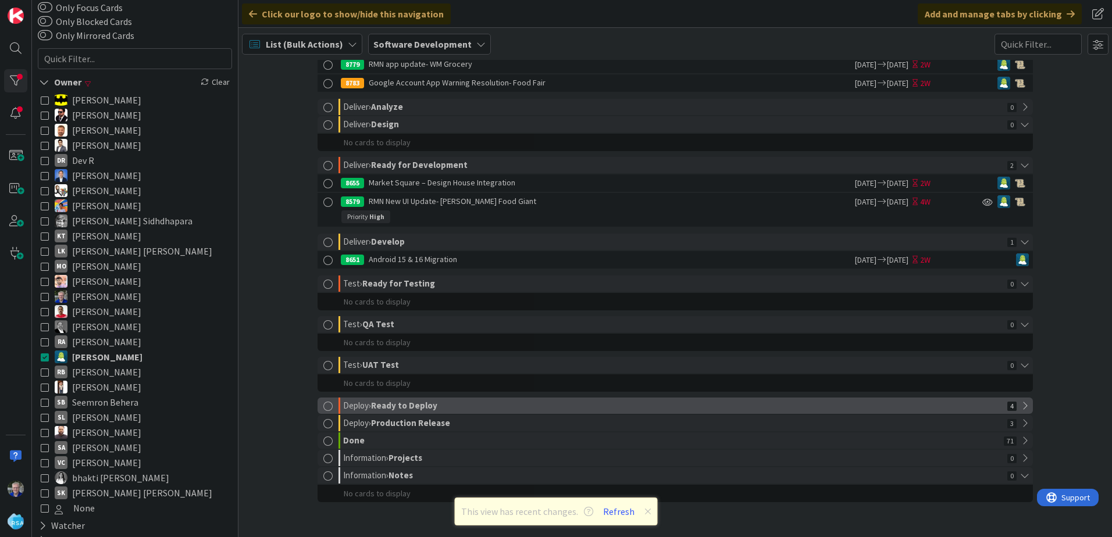
click at [326, 403] on div at bounding box center [327, 406] width 9 height 9
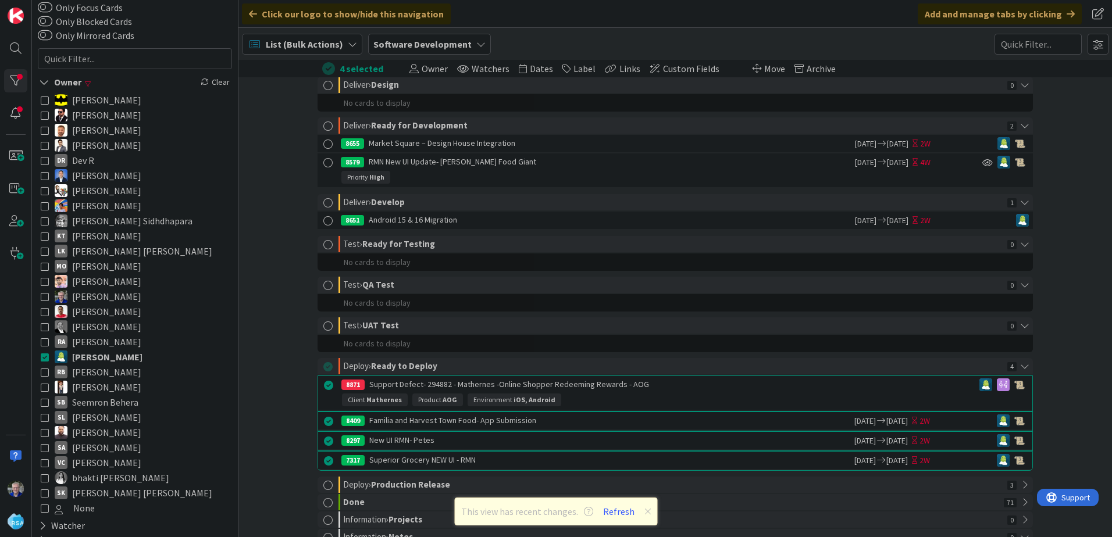
scroll to position [308, 0]
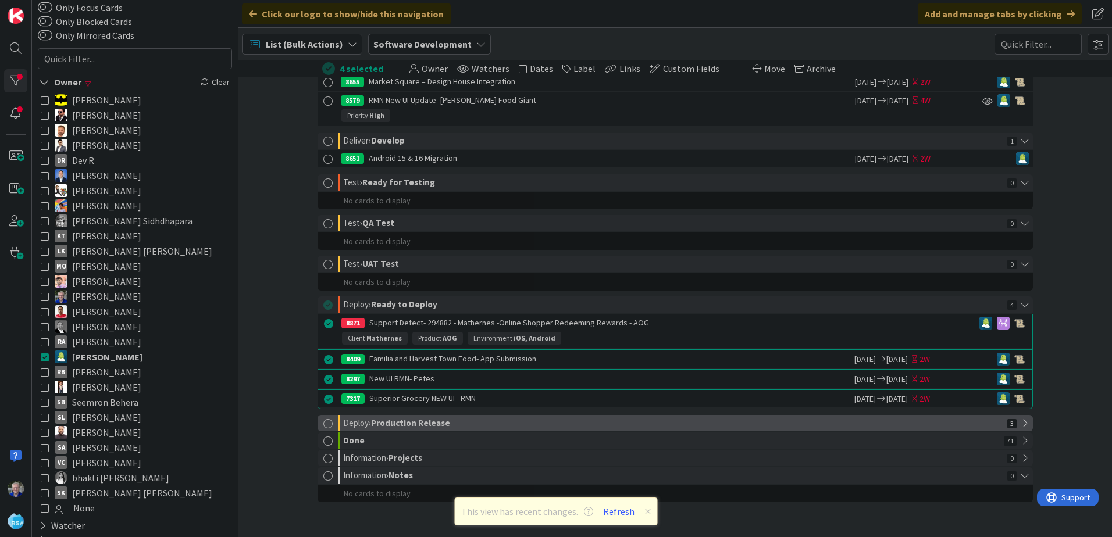
click at [323, 423] on div at bounding box center [327, 423] width 9 height 9
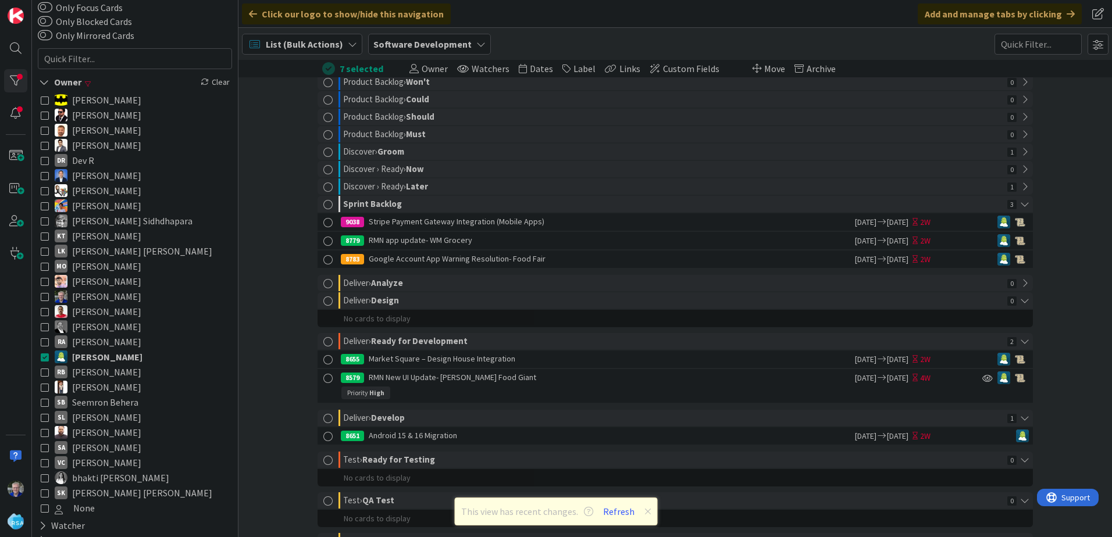
scroll to position [0, 0]
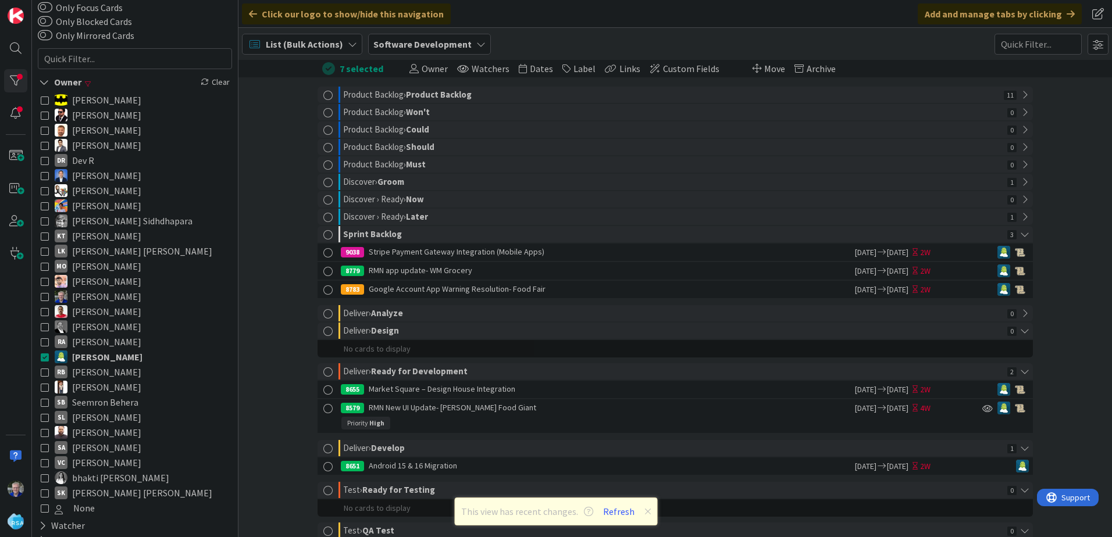
click at [46, 249] on icon at bounding box center [45, 251] width 8 height 8
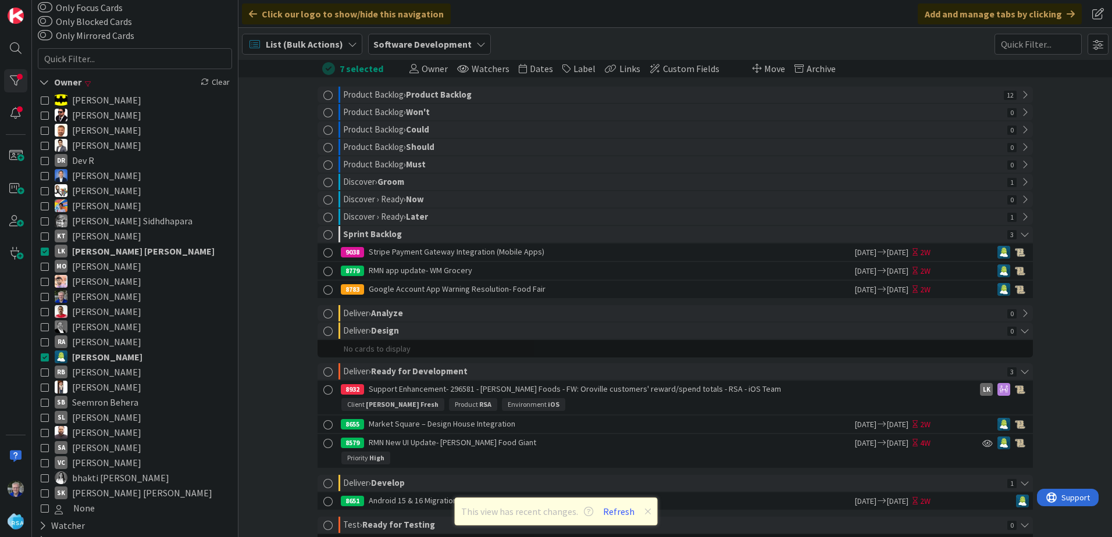
click at [47, 355] on icon at bounding box center [45, 357] width 8 height 8
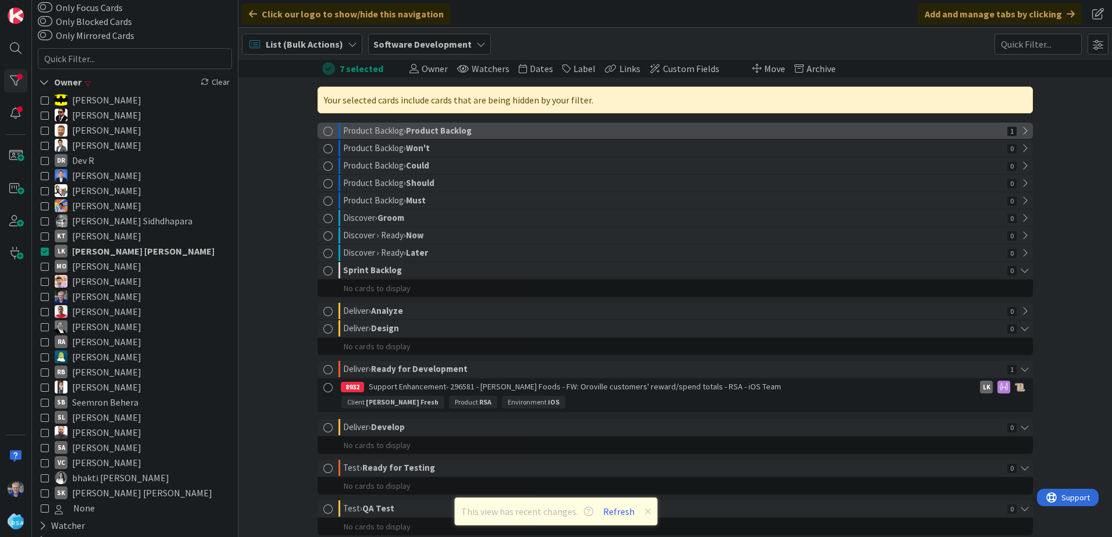
click at [324, 130] on div at bounding box center [327, 131] width 9 height 9
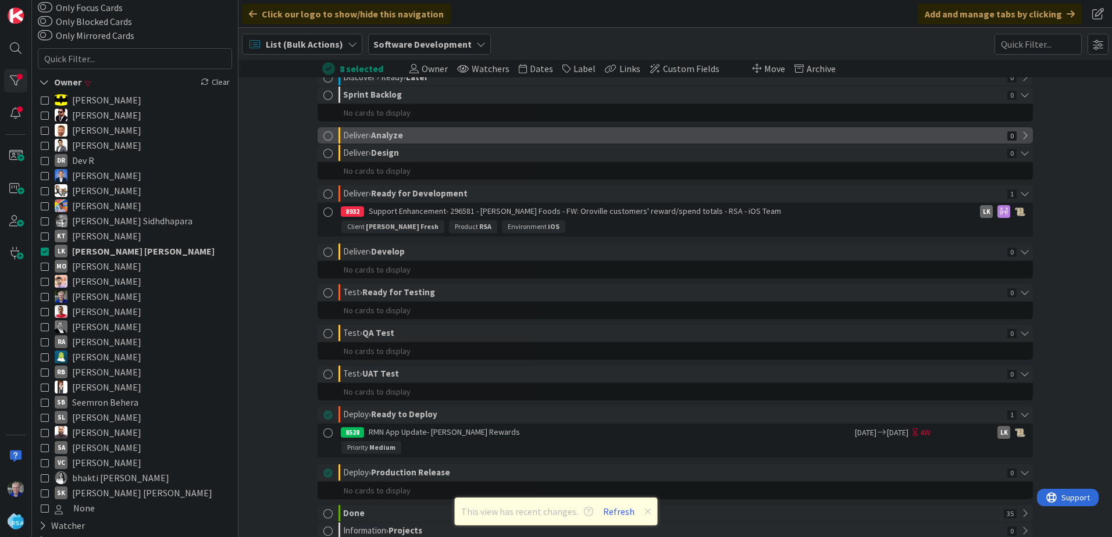
scroll to position [233, 0]
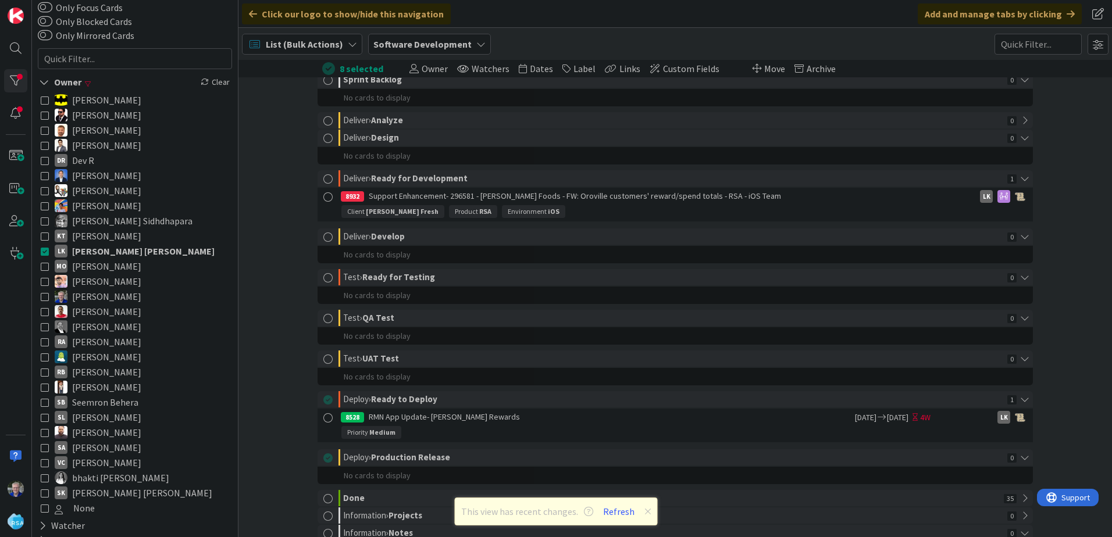
click at [47, 490] on icon at bounding box center [45, 493] width 8 height 8
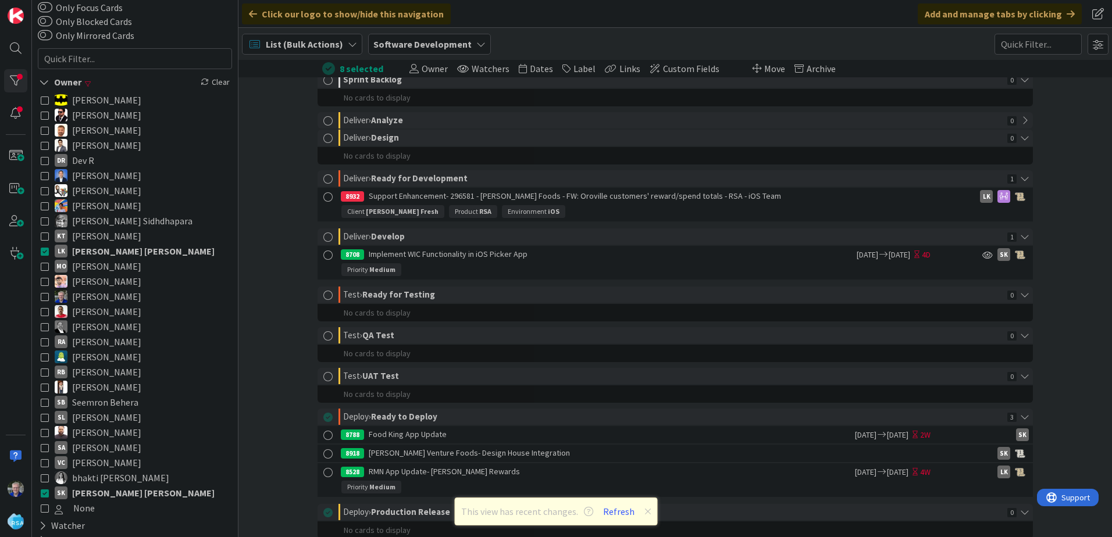
click at [41, 248] on icon at bounding box center [45, 251] width 8 height 8
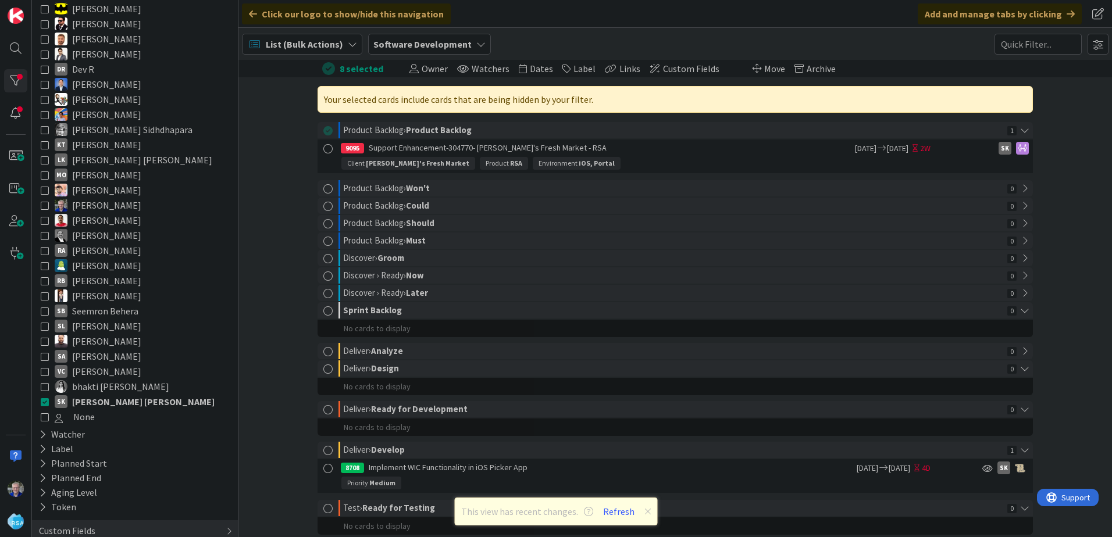
scroll to position [169, 0]
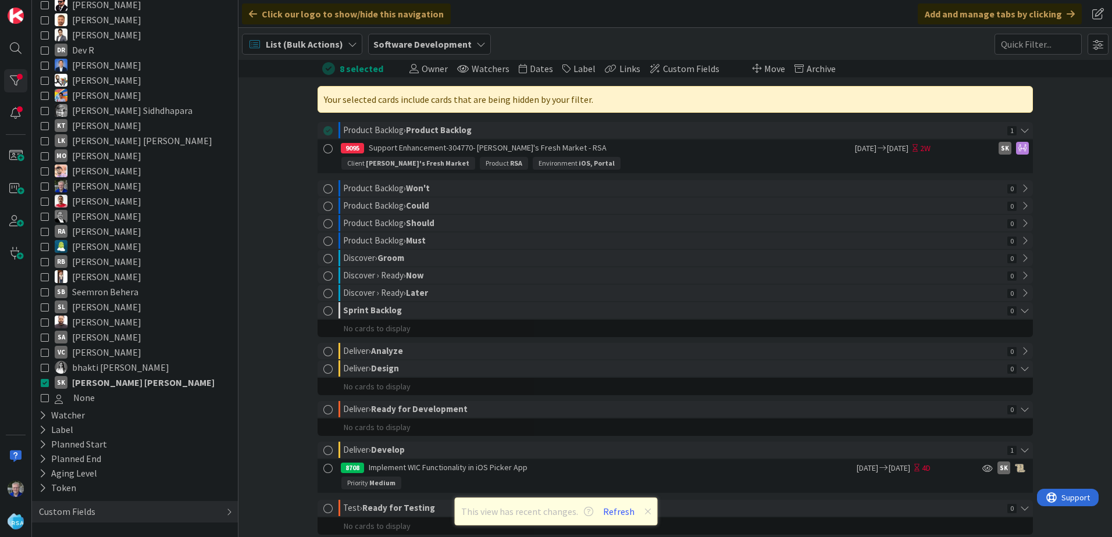
click at [41, 304] on icon at bounding box center [45, 307] width 8 height 8
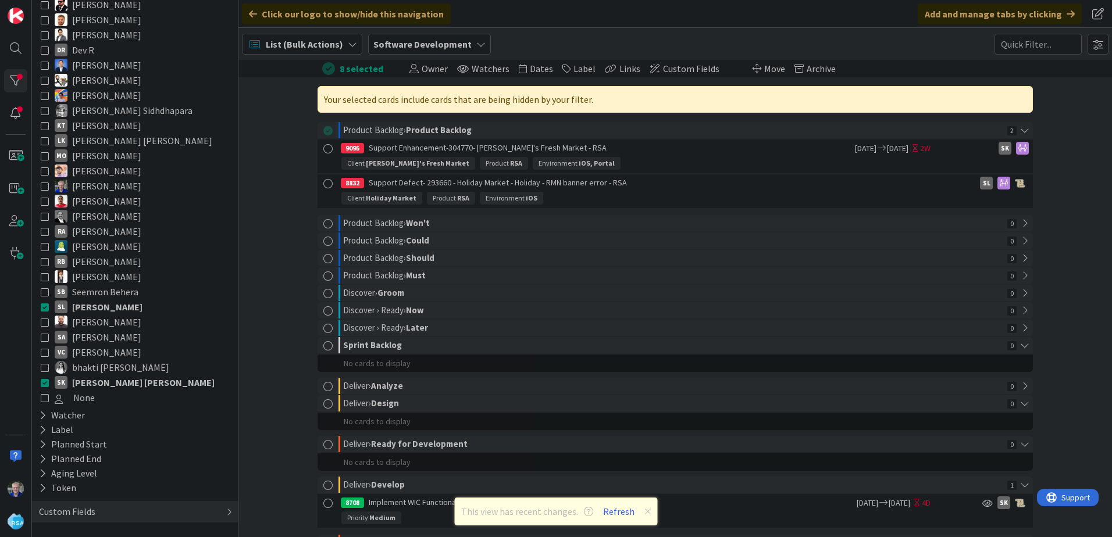
click at [44, 385] on icon at bounding box center [45, 383] width 8 height 8
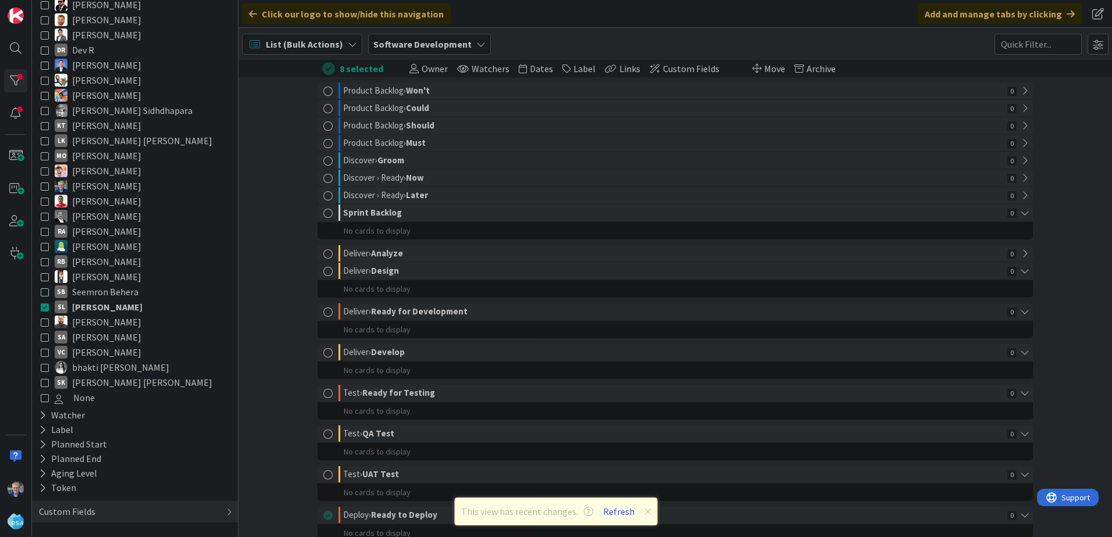
scroll to position [22, 0]
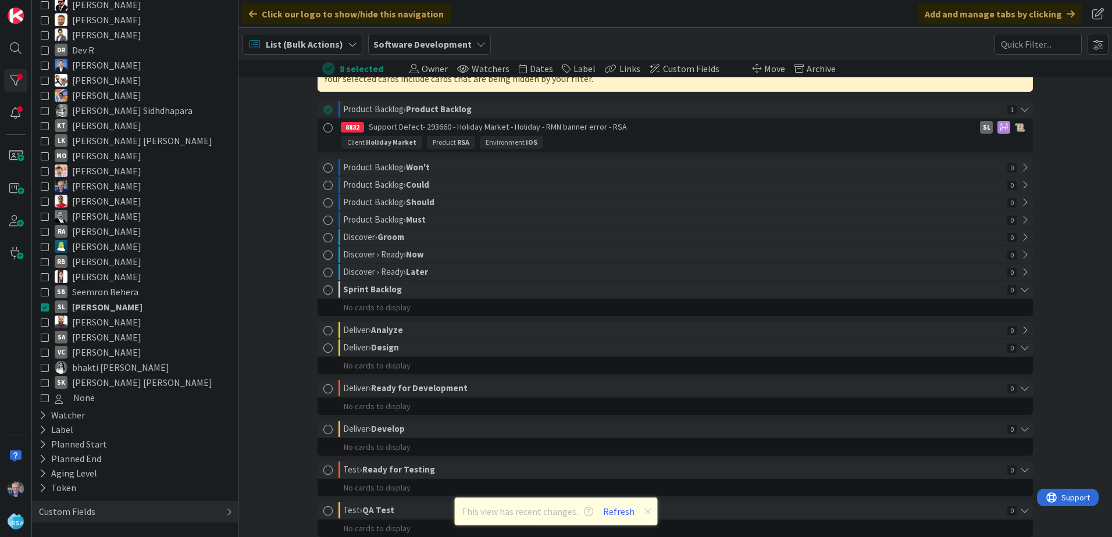
click at [45, 197] on icon at bounding box center [45, 201] width 8 height 8
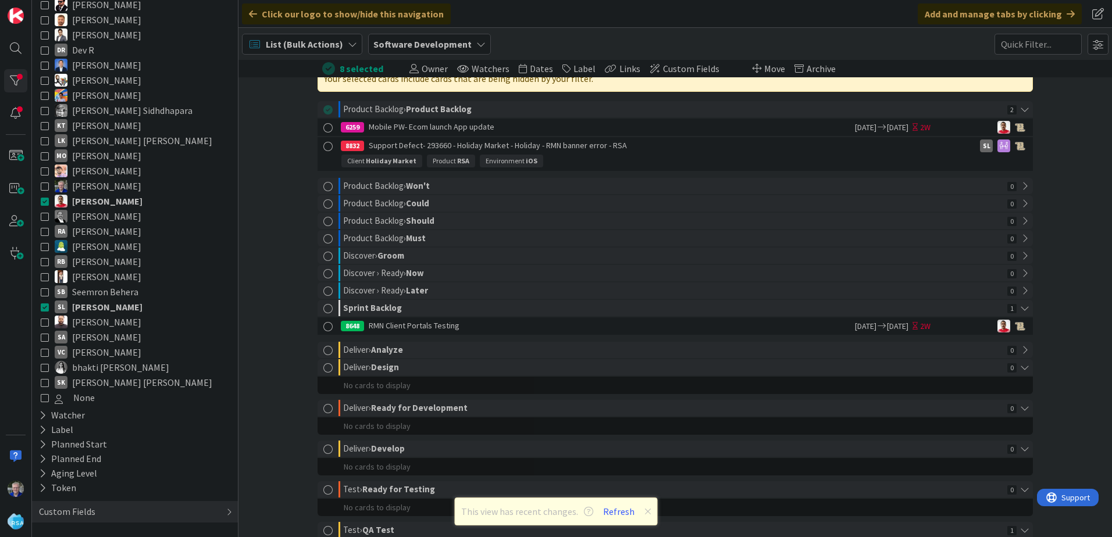
click at [42, 307] on icon at bounding box center [45, 307] width 8 height 8
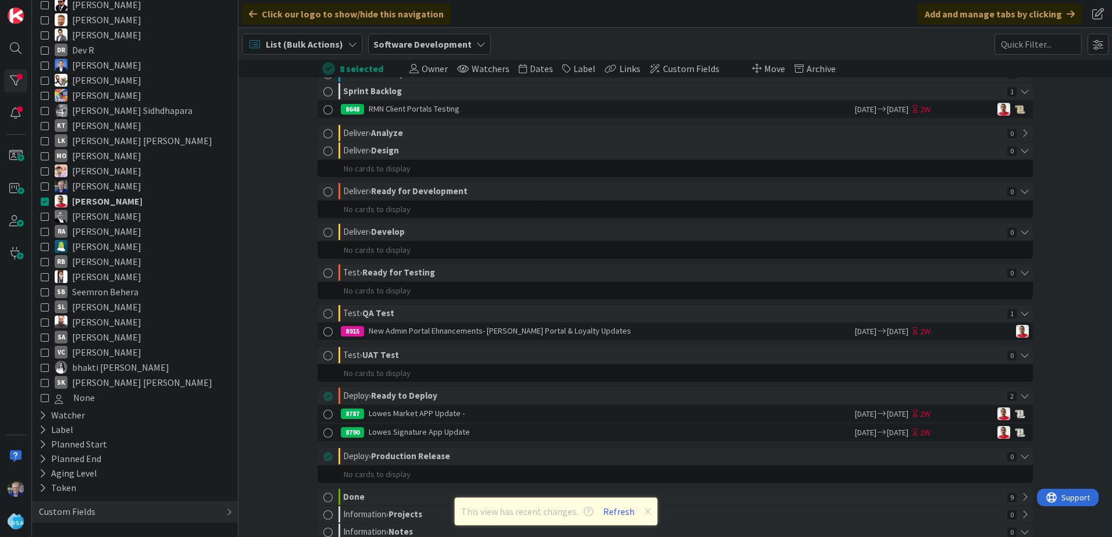
scroll to position [233, 0]
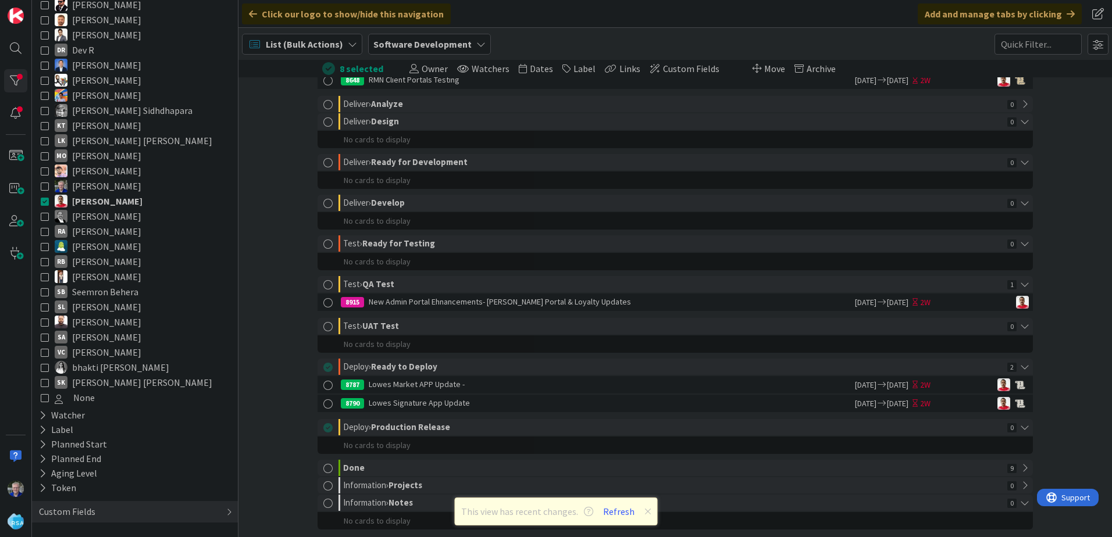
drag, startPoint x: 46, startPoint y: 279, endPoint x: 52, endPoint y: 227, distance: 51.5
click at [46, 278] on icon at bounding box center [45, 277] width 8 height 8
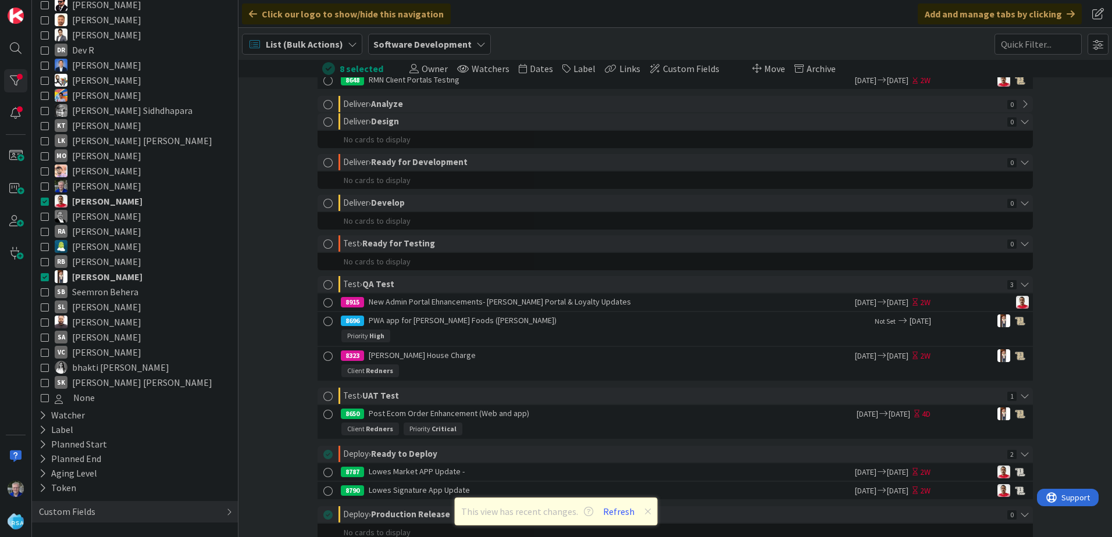
click at [45, 201] on icon at bounding box center [45, 201] width 8 height 8
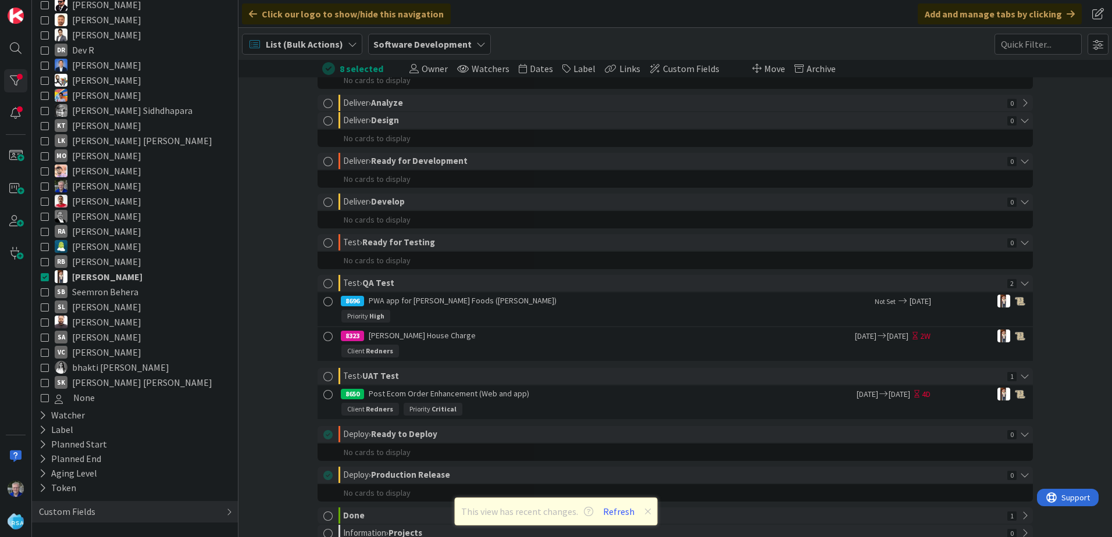
click at [41, 123] on icon at bounding box center [45, 126] width 8 height 8
click at [44, 276] on icon at bounding box center [45, 277] width 8 height 8
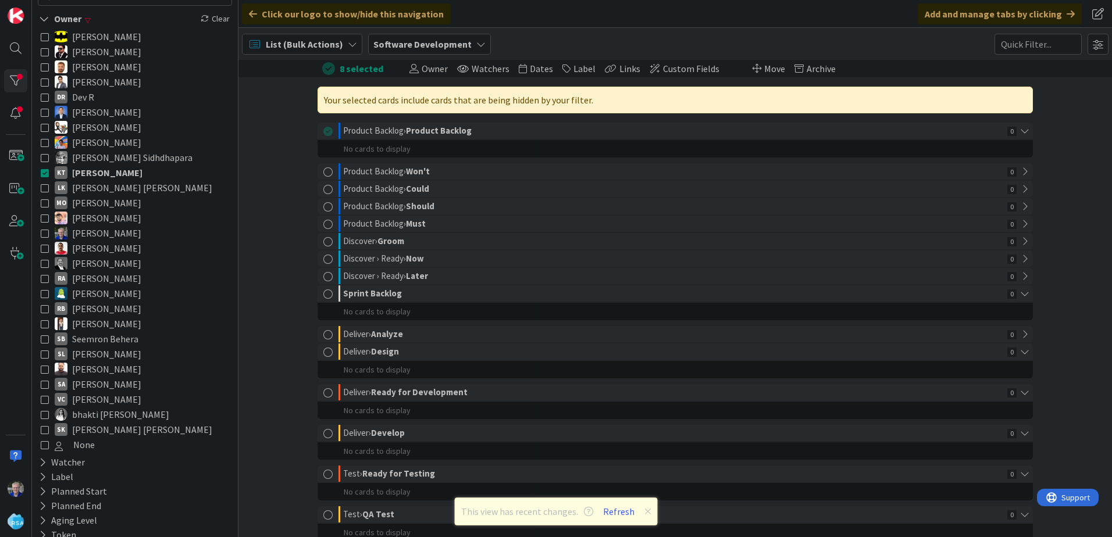
scroll to position [0, 0]
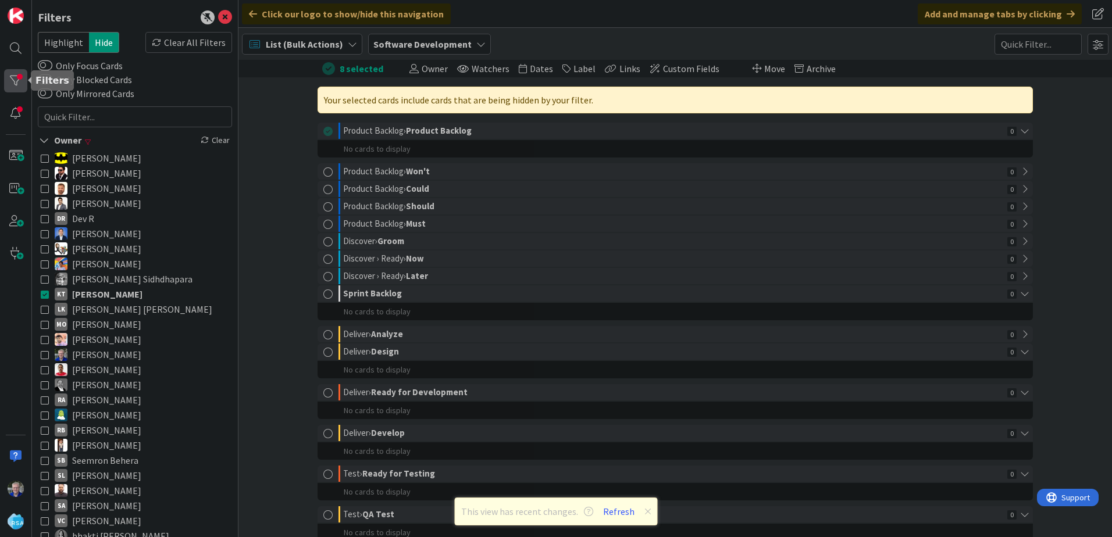
click at [11, 79] on div at bounding box center [15, 80] width 23 height 23
click at [8, 75] on div at bounding box center [15, 80] width 23 height 23
click at [12, 80] on div at bounding box center [15, 80] width 23 height 23
click at [324, 68] on div at bounding box center [328, 68] width 13 height 13
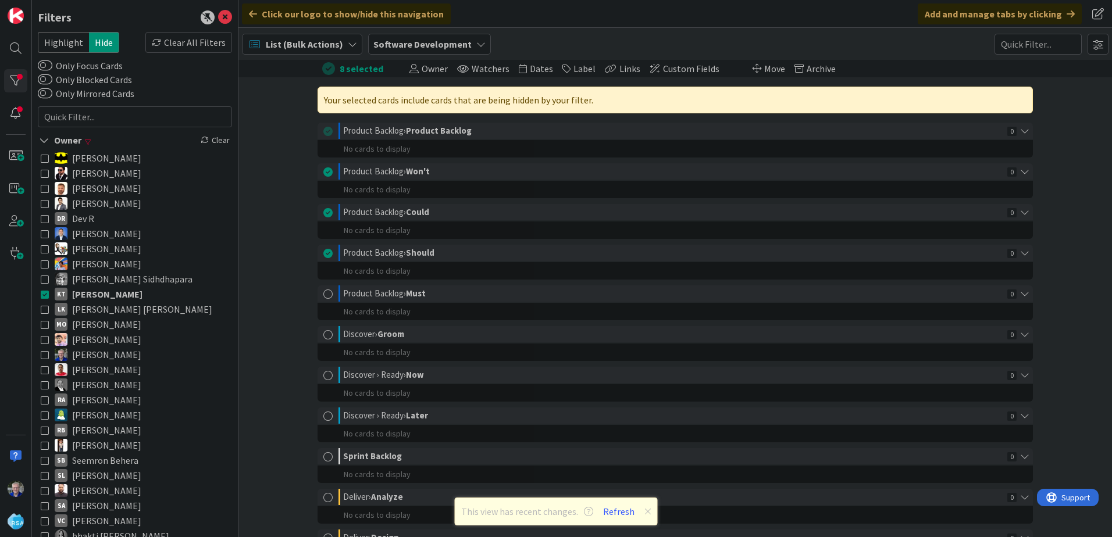
click at [324, 69] on div at bounding box center [328, 68] width 13 height 13
drag, startPoint x: 223, startPoint y: 134, endPoint x: 202, endPoint y: 140, distance: 21.2
click at [222, 134] on div "Clear" at bounding box center [215, 140] width 34 height 15
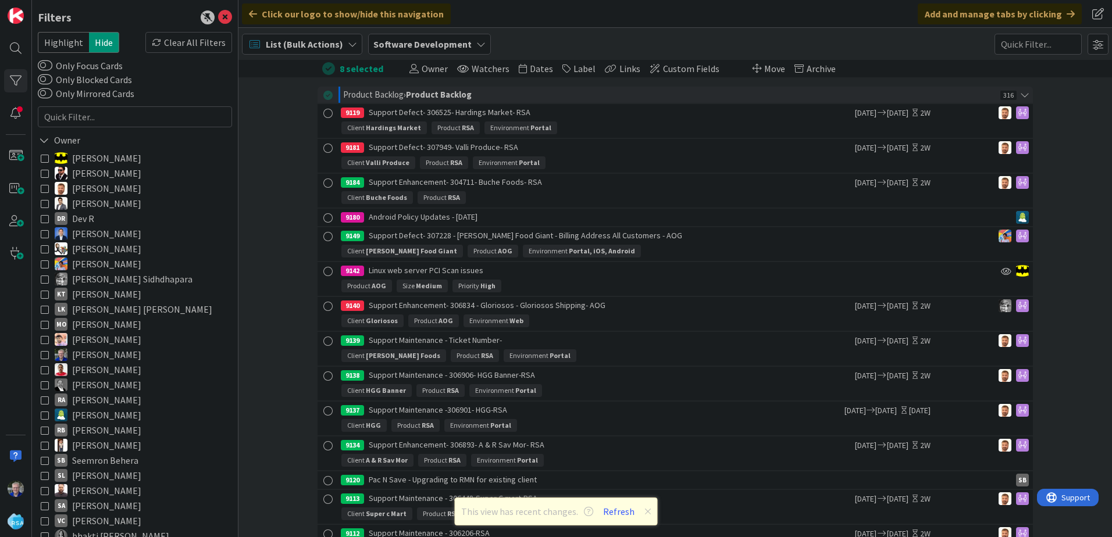
click at [355, 68] on div "8 selected" at bounding box center [362, 68] width 44 height 17
click at [323, 67] on div at bounding box center [328, 68] width 13 height 13
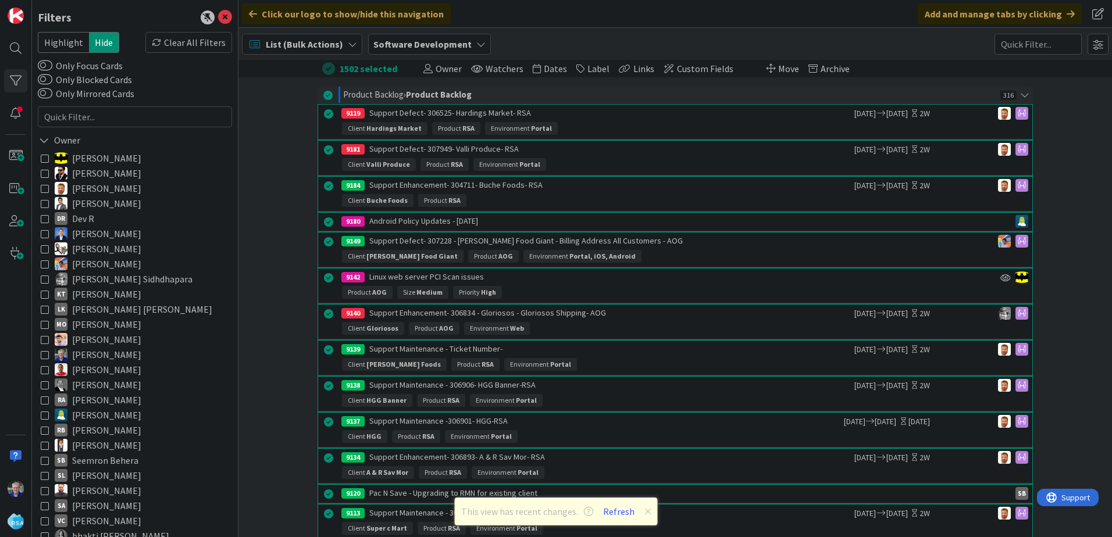
click at [323, 67] on div at bounding box center [328, 68] width 13 height 13
click at [323, 70] on div at bounding box center [328, 68] width 13 height 13
click at [17, 76] on div at bounding box center [15, 80] width 23 height 23
click at [106, 117] on input "text" at bounding box center [135, 116] width 194 height 21
type input "[PERSON_NAME]"
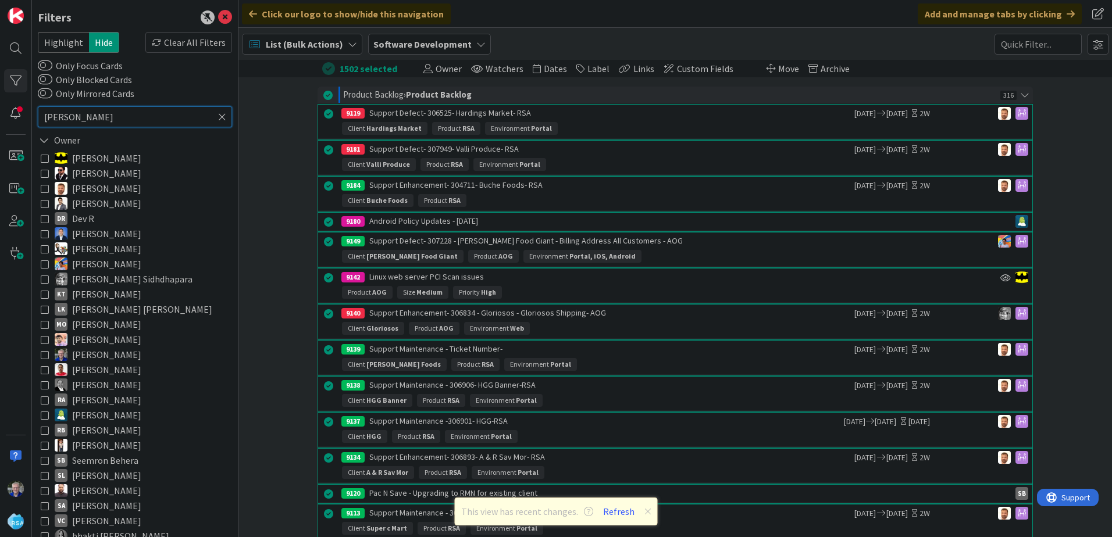
type input "[PERSON_NAME]"
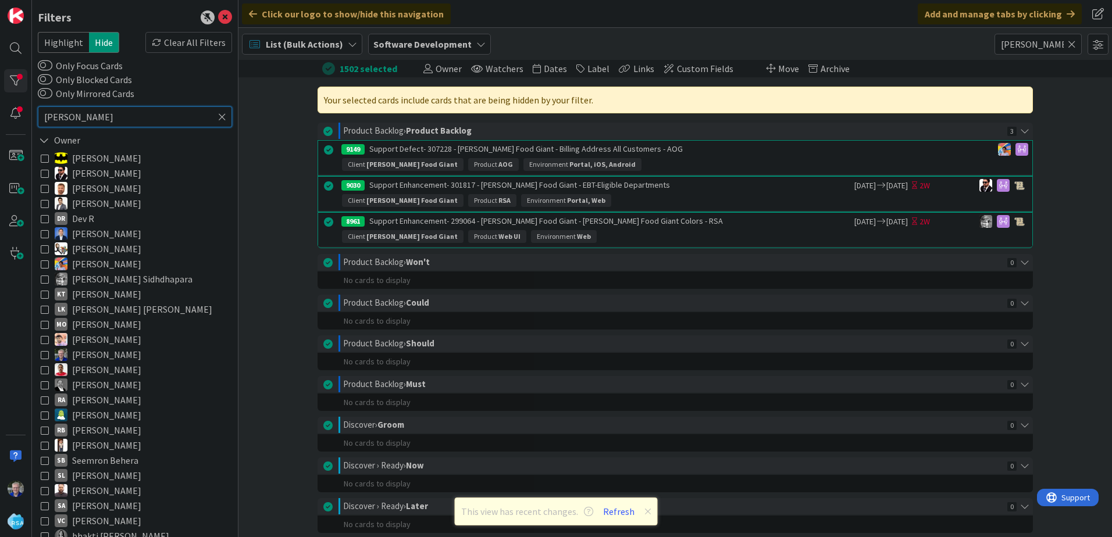
type input "[PERSON_NAME]"
click at [218, 116] on icon at bounding box center [222, 117] width 8 height 10
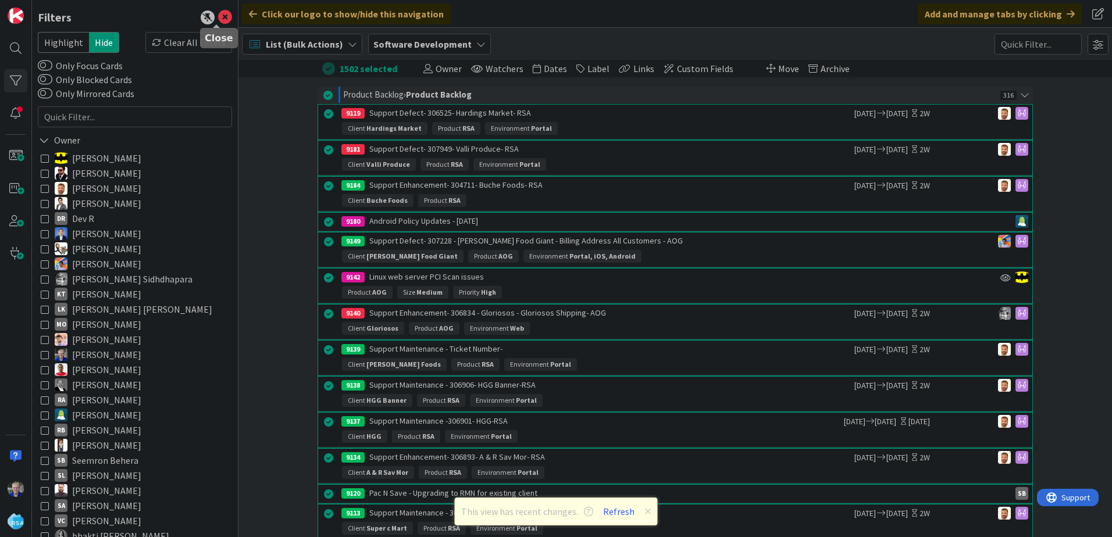
click at [218, 15] on icon at bounding box center [225, 17] width 14 height 14
